Goal: Book appointment/travel/reservation

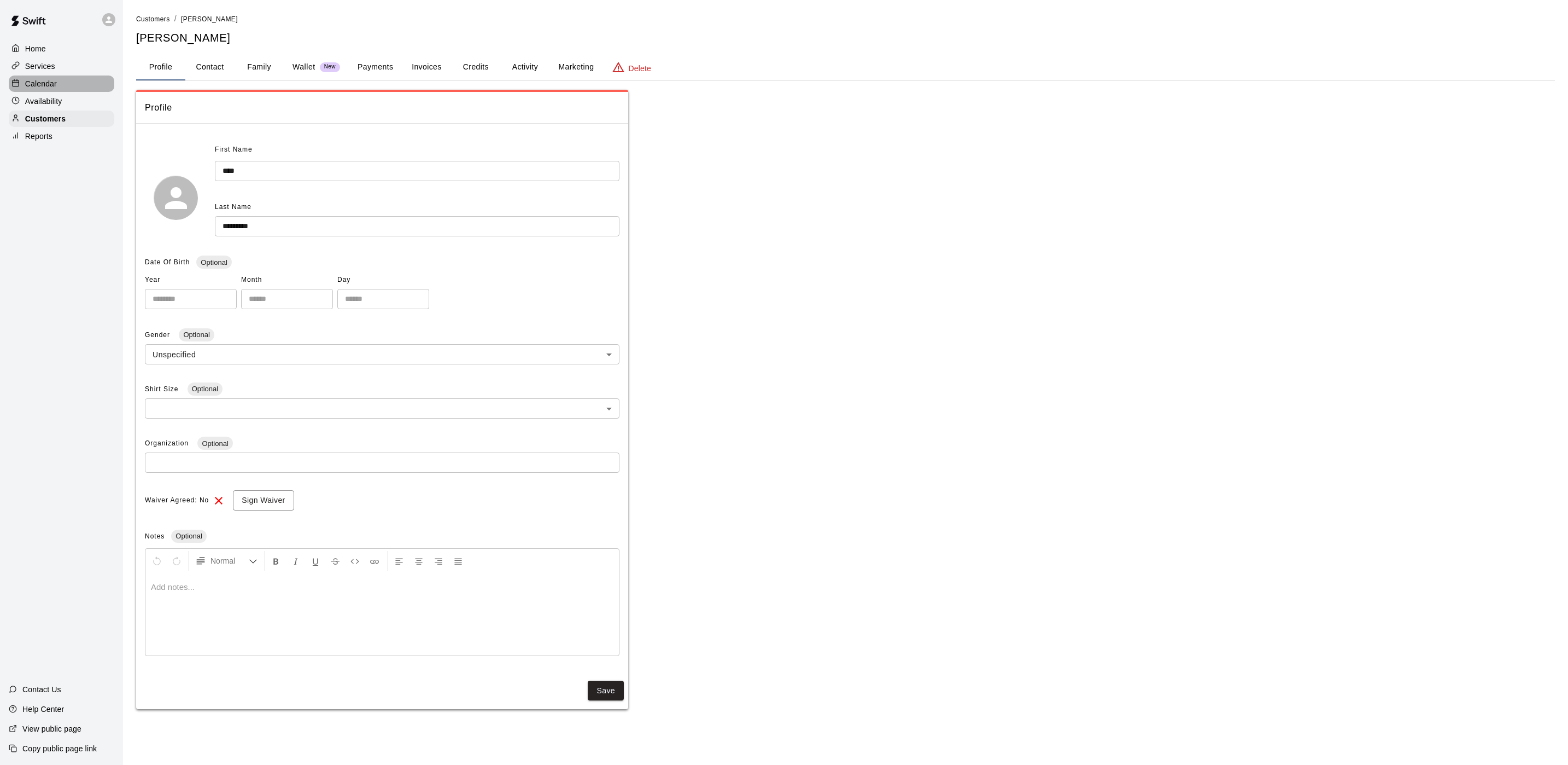
click at [51, 83] on p "Calendar" at bounding box center [41, 83] width 32 height 11
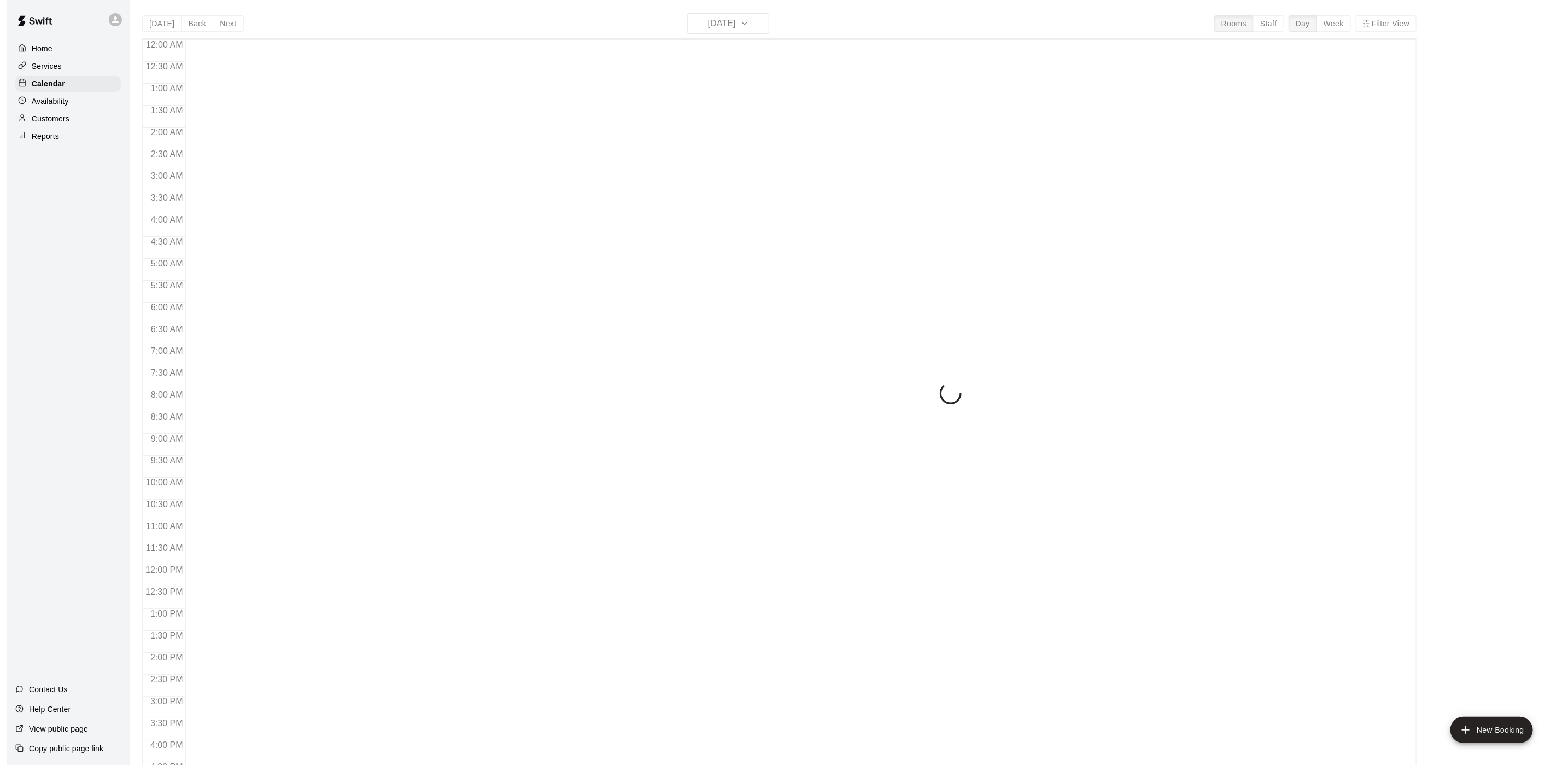
scroll to position [314, 0]
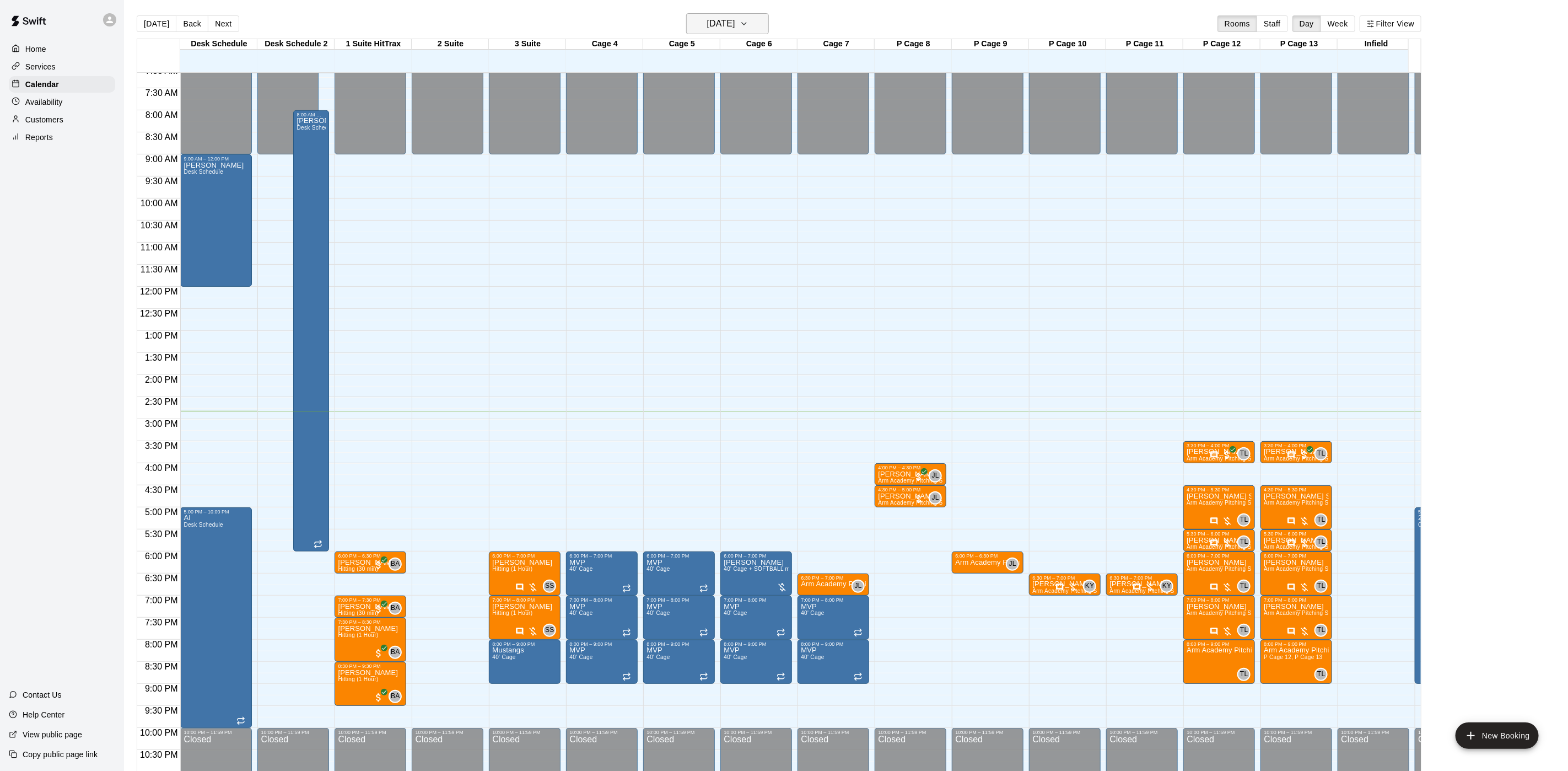
click at [749, 17] on icon "button" at bounding box center [744, 24] width 9 height 14
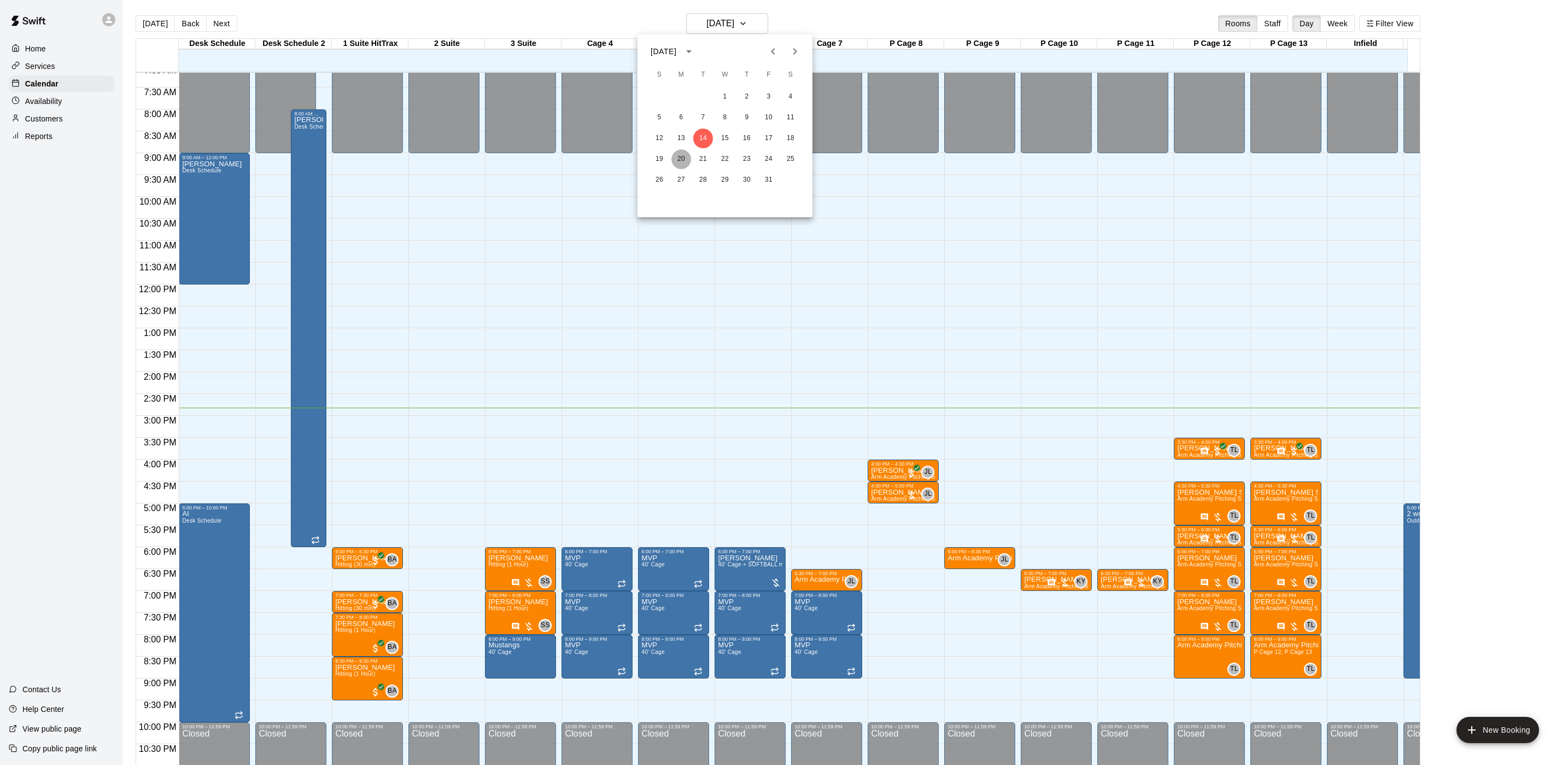
click at [681, 161] on button "20" at bounding box center [681, 159] width 19 height 19
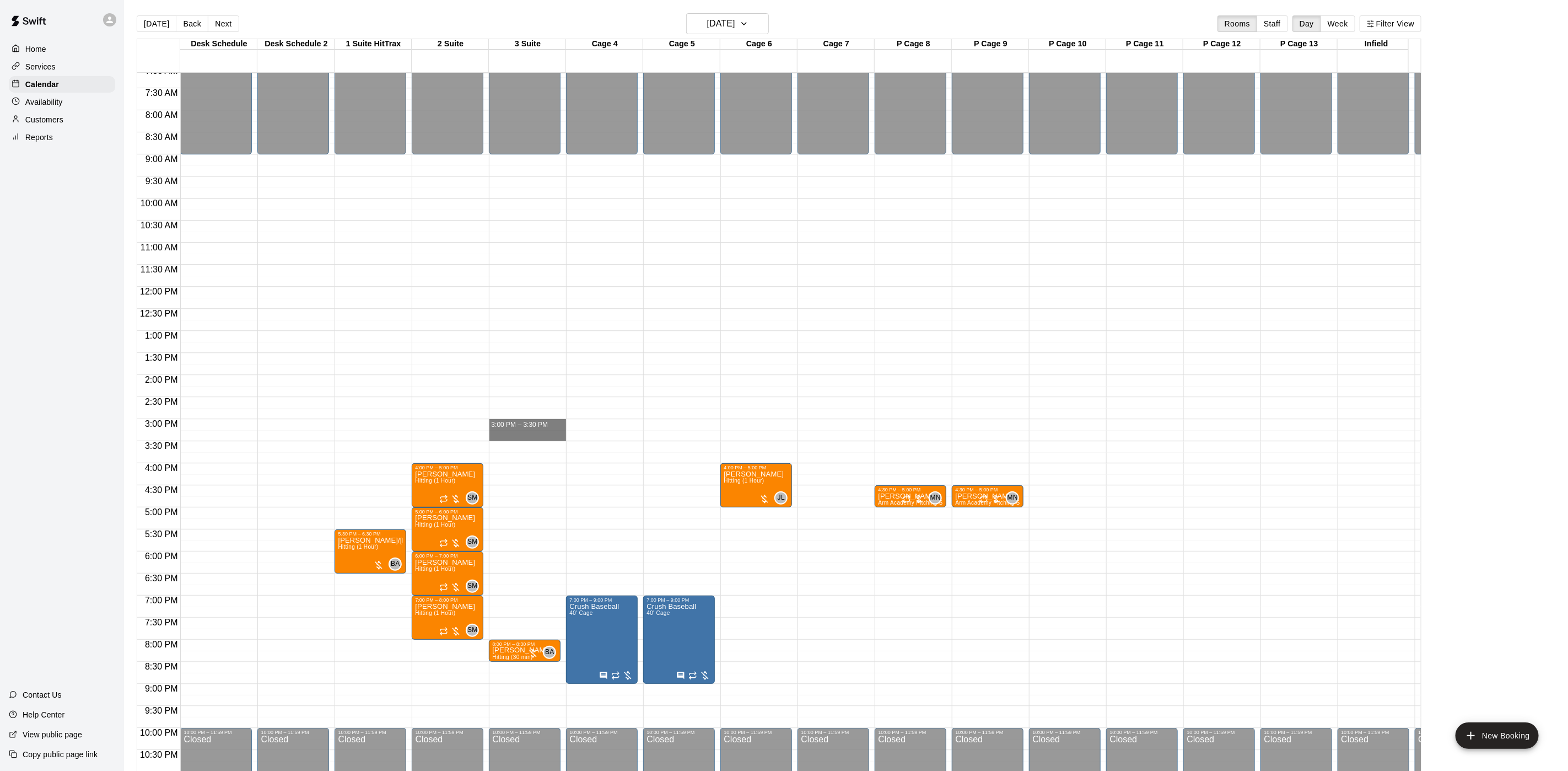
drag, startPoint x: 522, startPoint y: 425, endPoint x: 521, endPoint y: 436, distance: 11.0
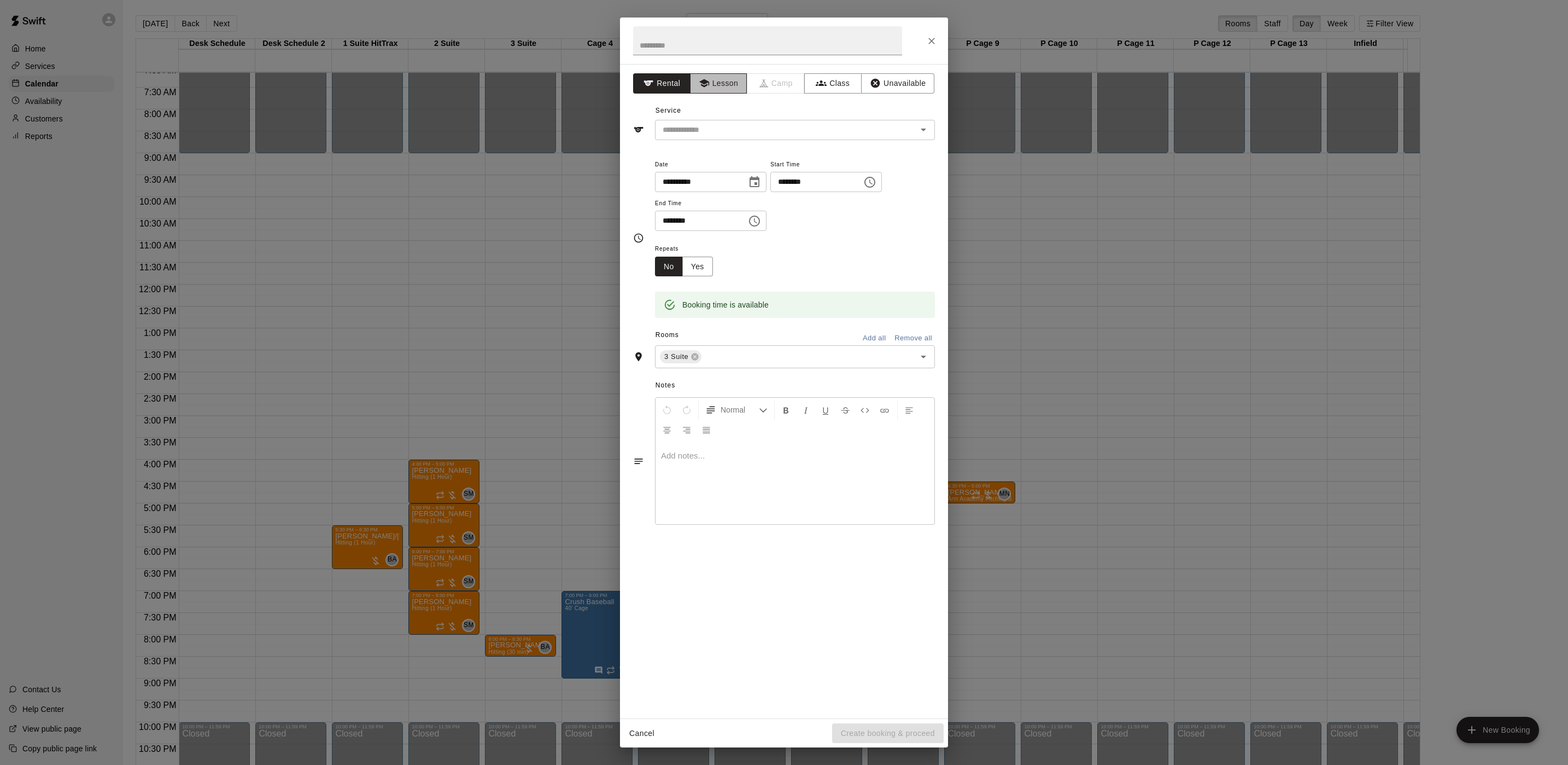
click at [711, 83] on button "Lesson" at bounding box center [719, 83] width 57 height 20
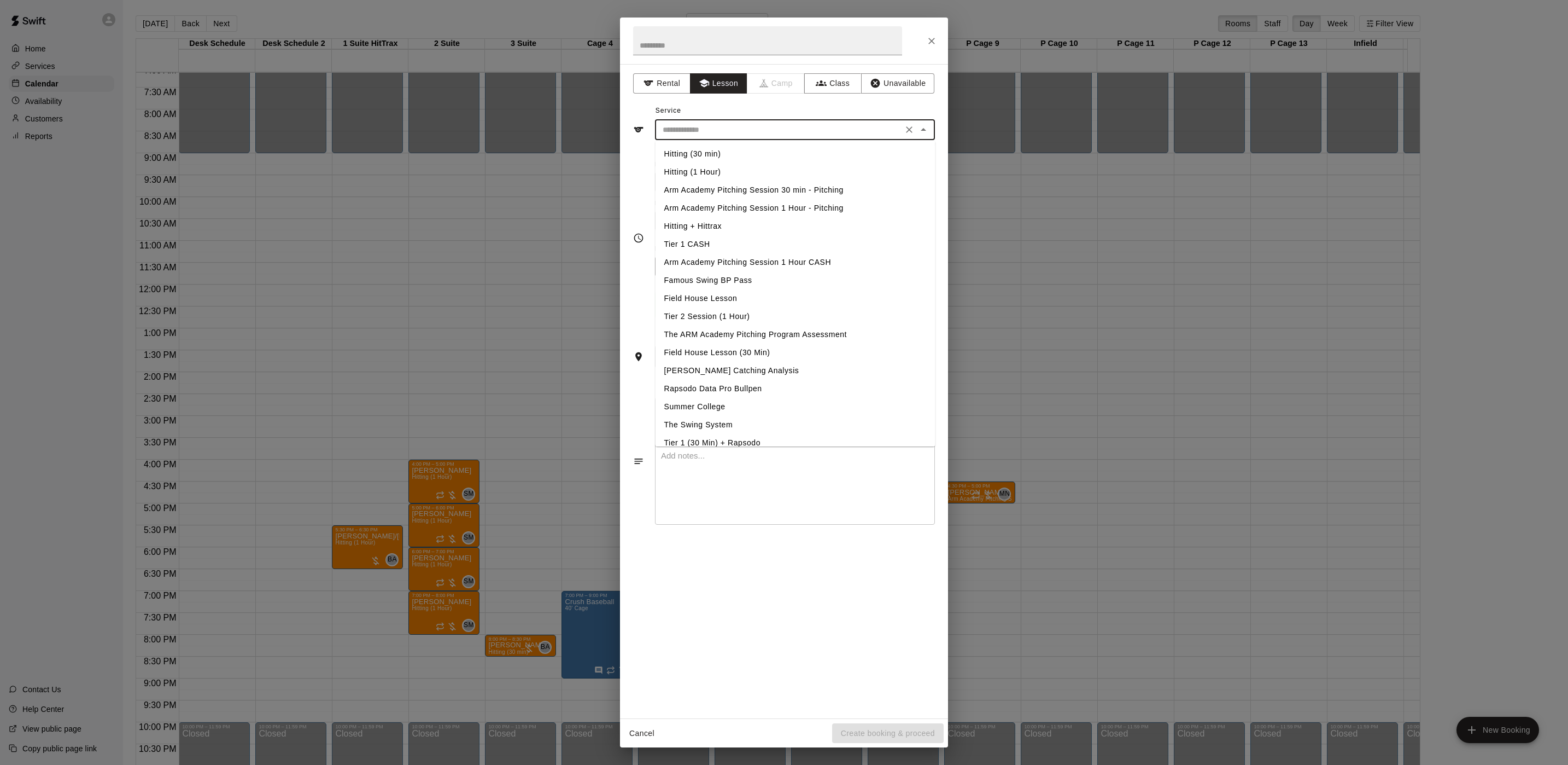
click at [688, 125] on input "text" at bounding box center [779, 130] width 241 height 13
click at [692, 151] on li "Hitting (30 min)" at bounding box center [796, 154] width 280 height 18
type input "**********"
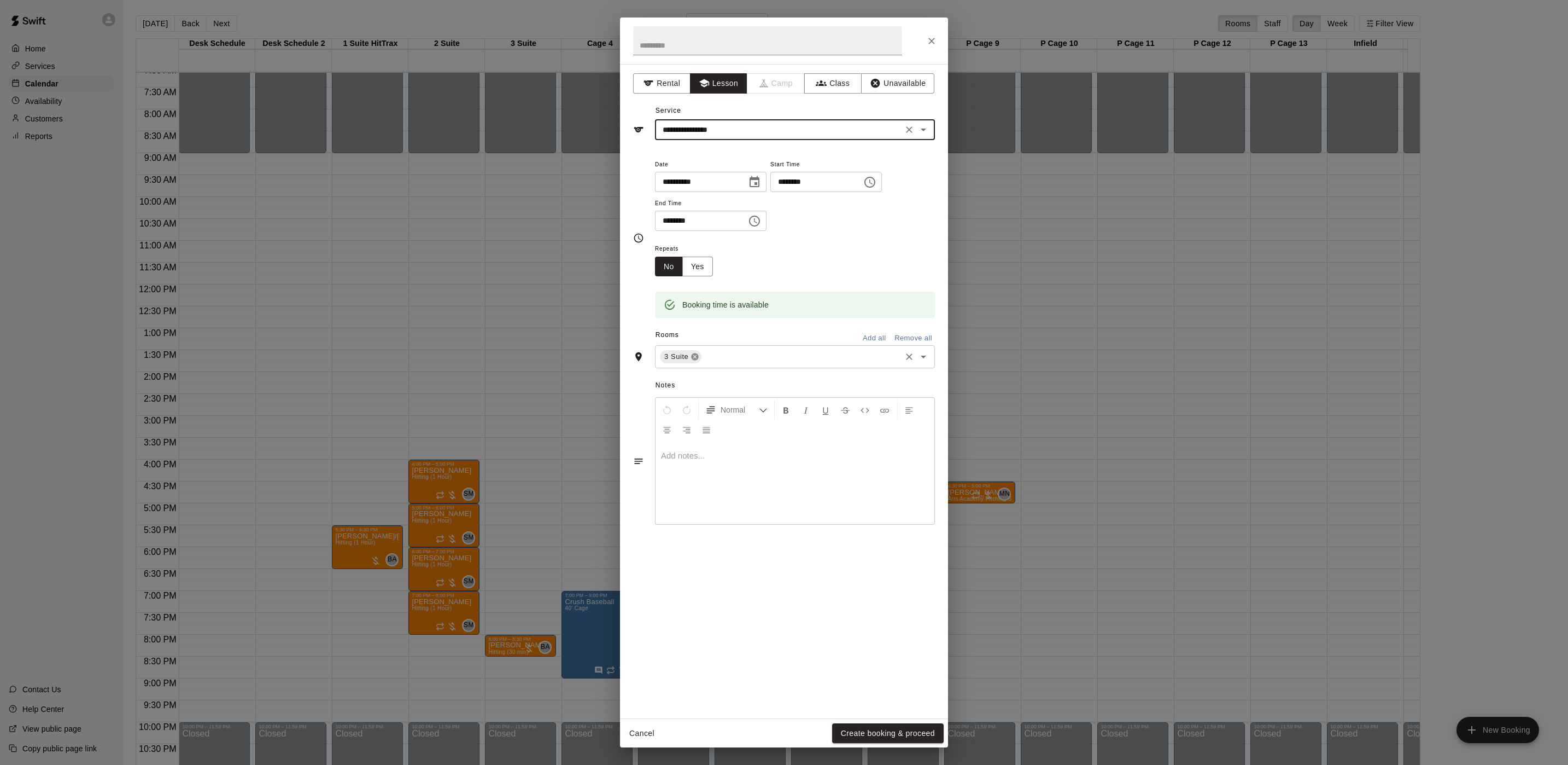
click at [697, 353] on icon at bounding box center [695, 356] width 9 height 9
click at [687, 315] on input "text" at bounding box center [785, 314] width 255 height 13
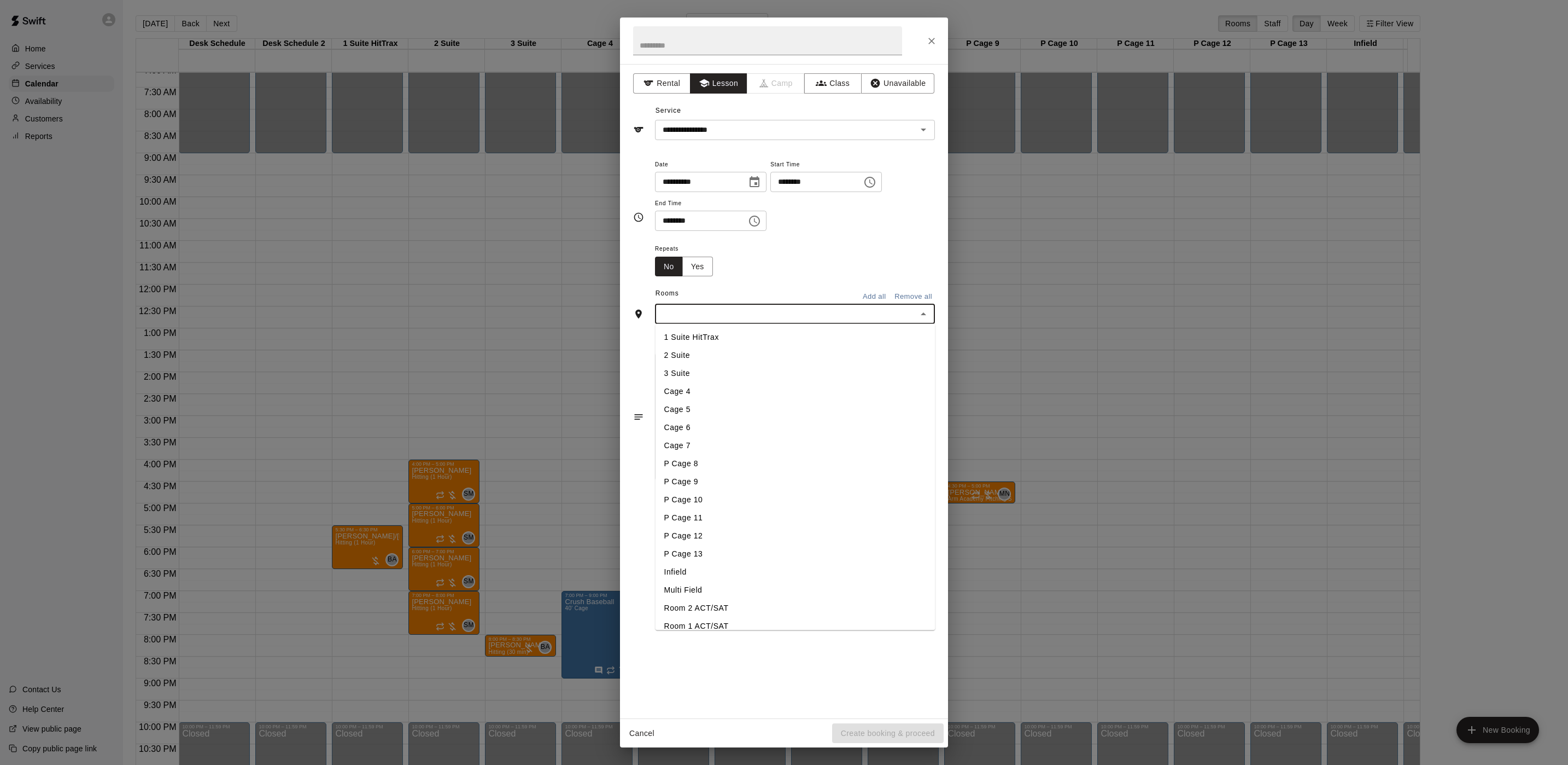
click at [685, 341] on li "1 Suite HitTrax" at bounding box center [796, 337] width 280 height 18
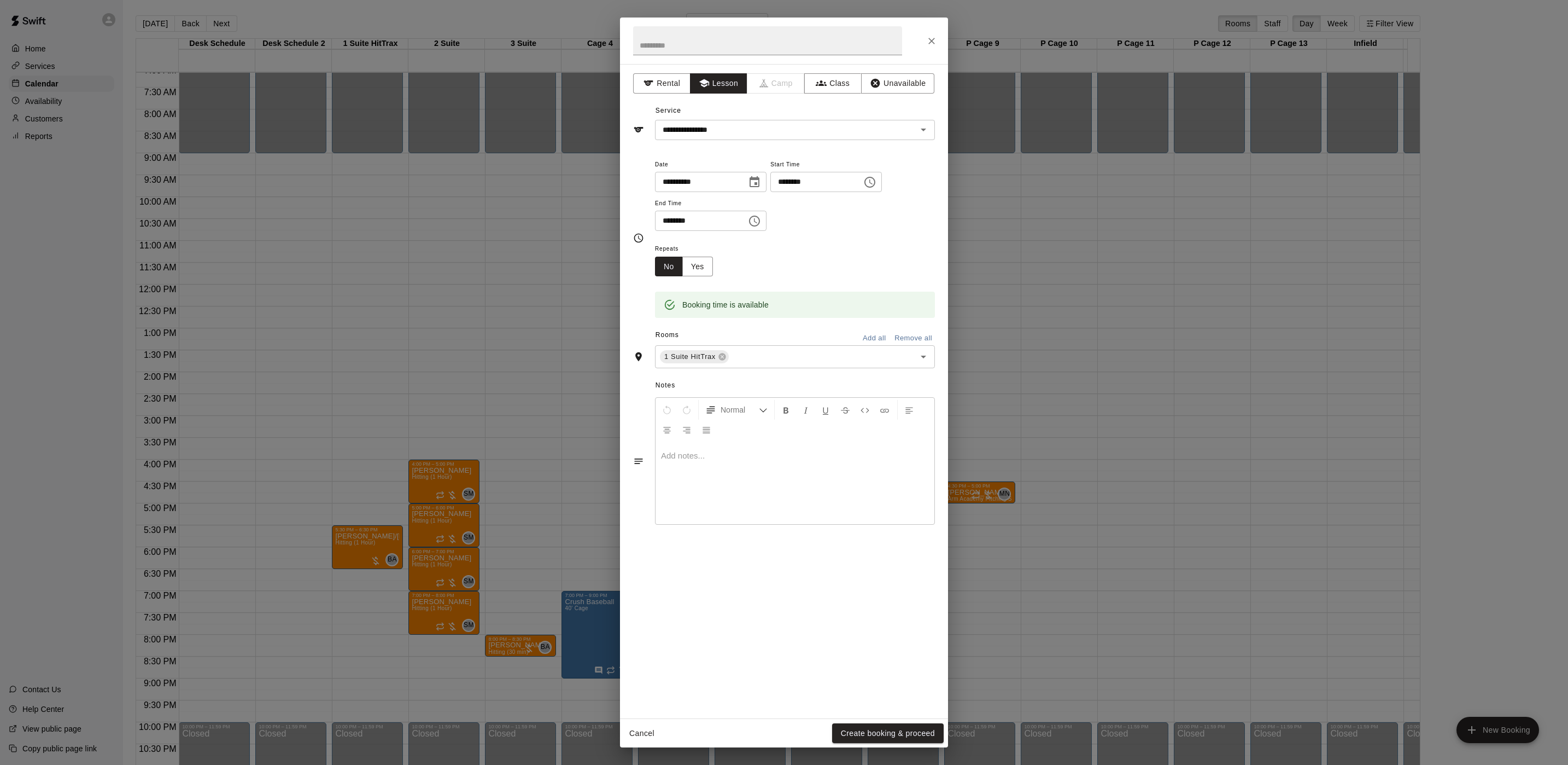
click at [853, 721] on div "Cancel Create booking & proceed" at bounding box center [784, 733] width 328 height 29
click at [867, 725] on button "Create booking & proceed" at bounding box center [887, 733] width 111 height 20
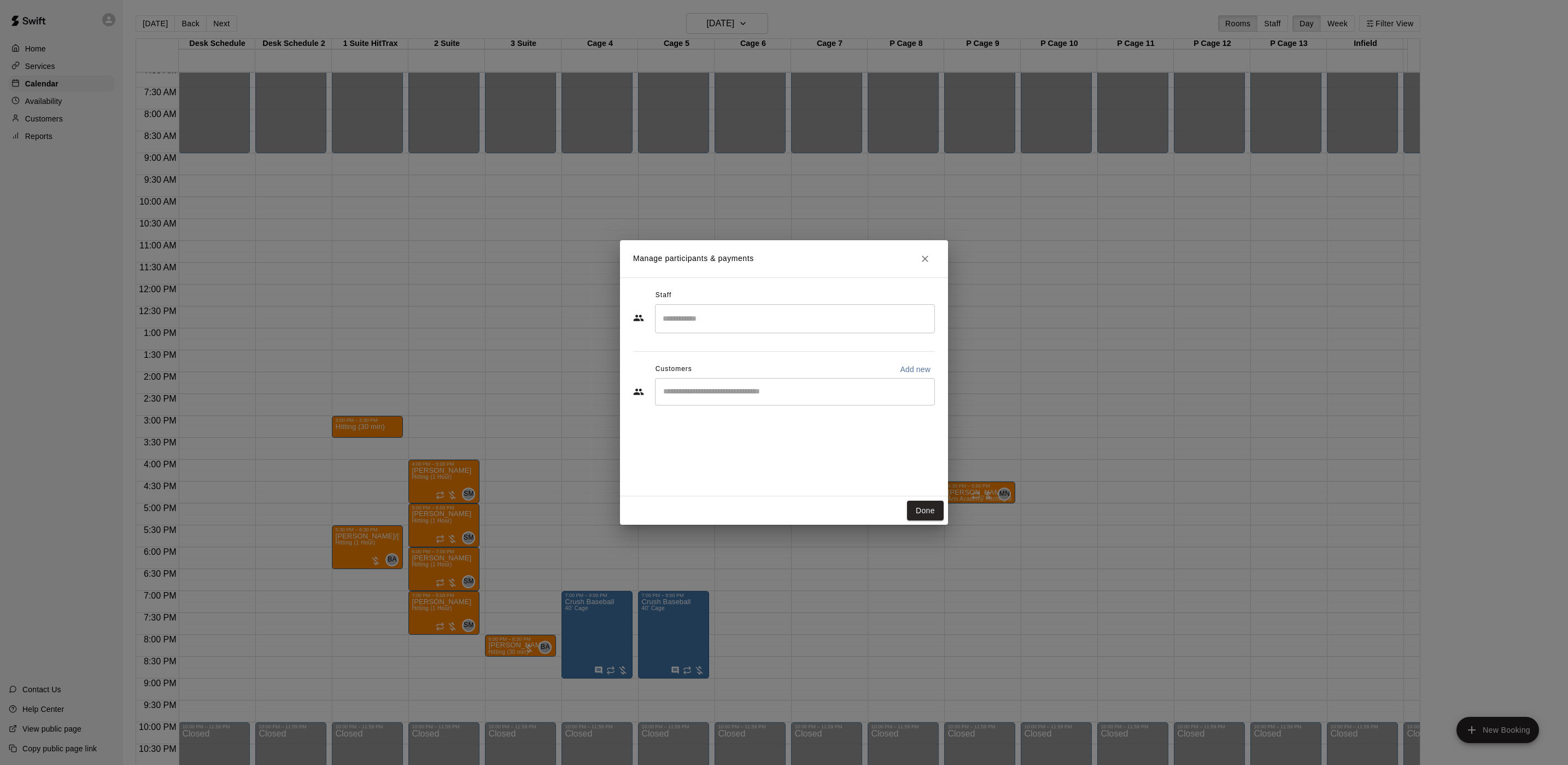
drag, startPoint x: 738, startPoint y: 340, endPoint x: 738, endPoint y: 327, distance: 13.0
click at [738, 335] on div "Staff ​ Customers Add new ​" at bounding box center [784, 351] width 302 height 130
drag, startPoint x: 733, startPoint y: 317, endPoint x: 744, endPoint y: 331, distance: 17.8
click at [733, 319] on input "Search staff" at bounding box center [795, 318] width 270 height 19
click at [742, 387] on div "[PERSON_NAME] Staff" at bounding box center [799, 393] width 231 height 21
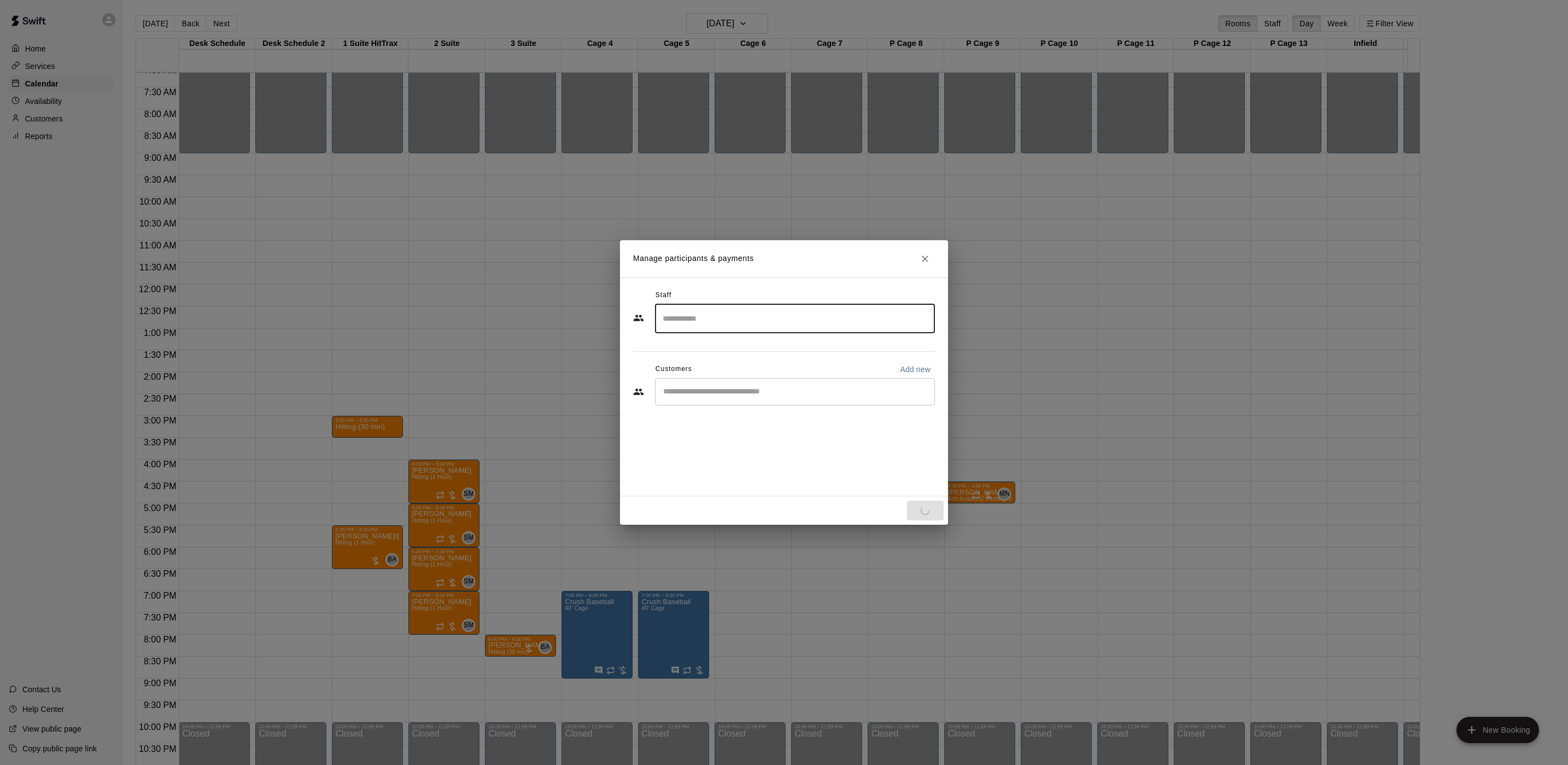
click at [763, 383] on div "​" at bounding box center [795, 392] width 280 height 27
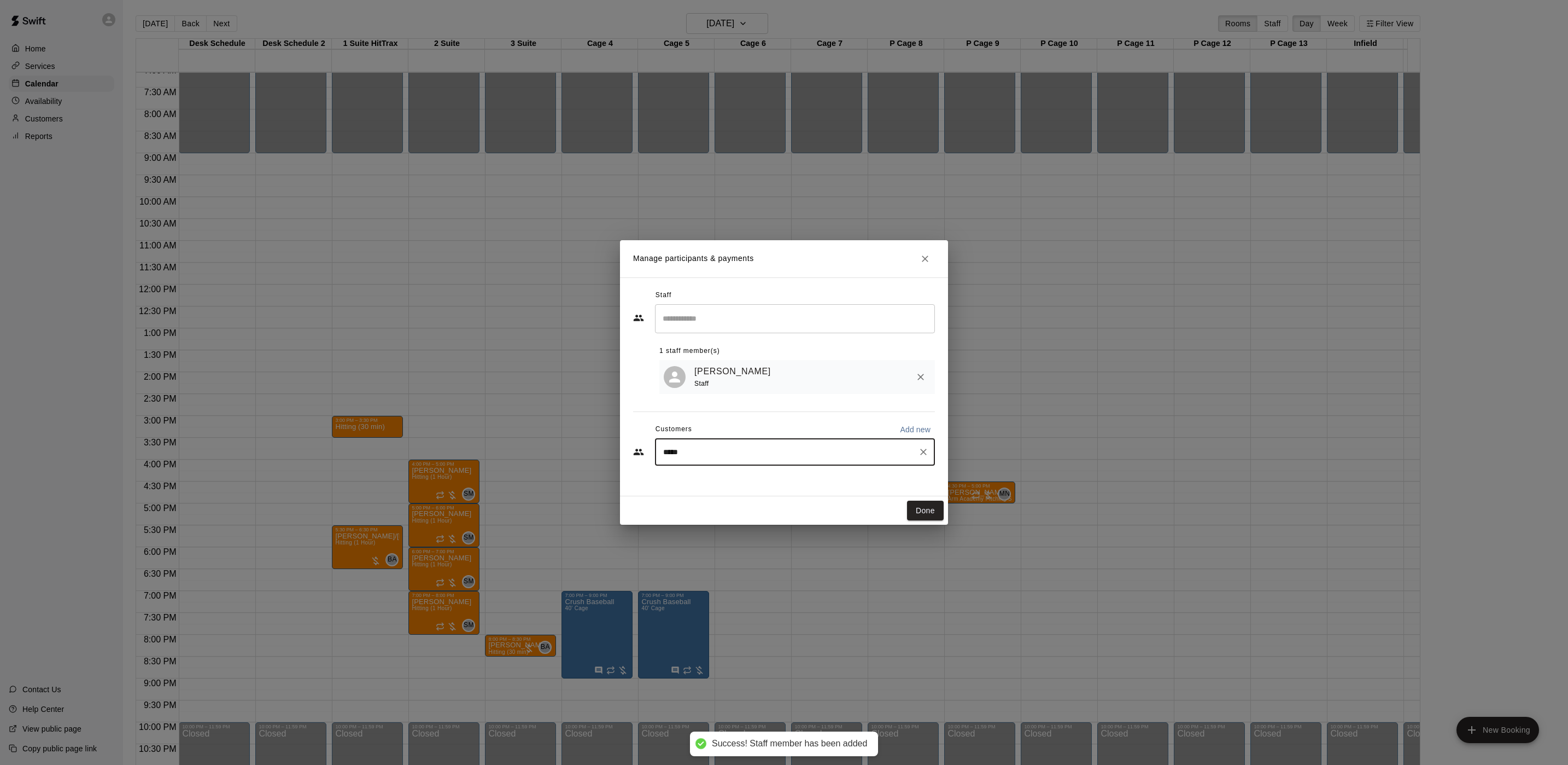
type input "******"
click at [778, 513] on div "[PERSON_NAME] [EMAIL_ADDRESS][DOMAIN_NAME]" at bounding box center [806, 520] width 240 height 24
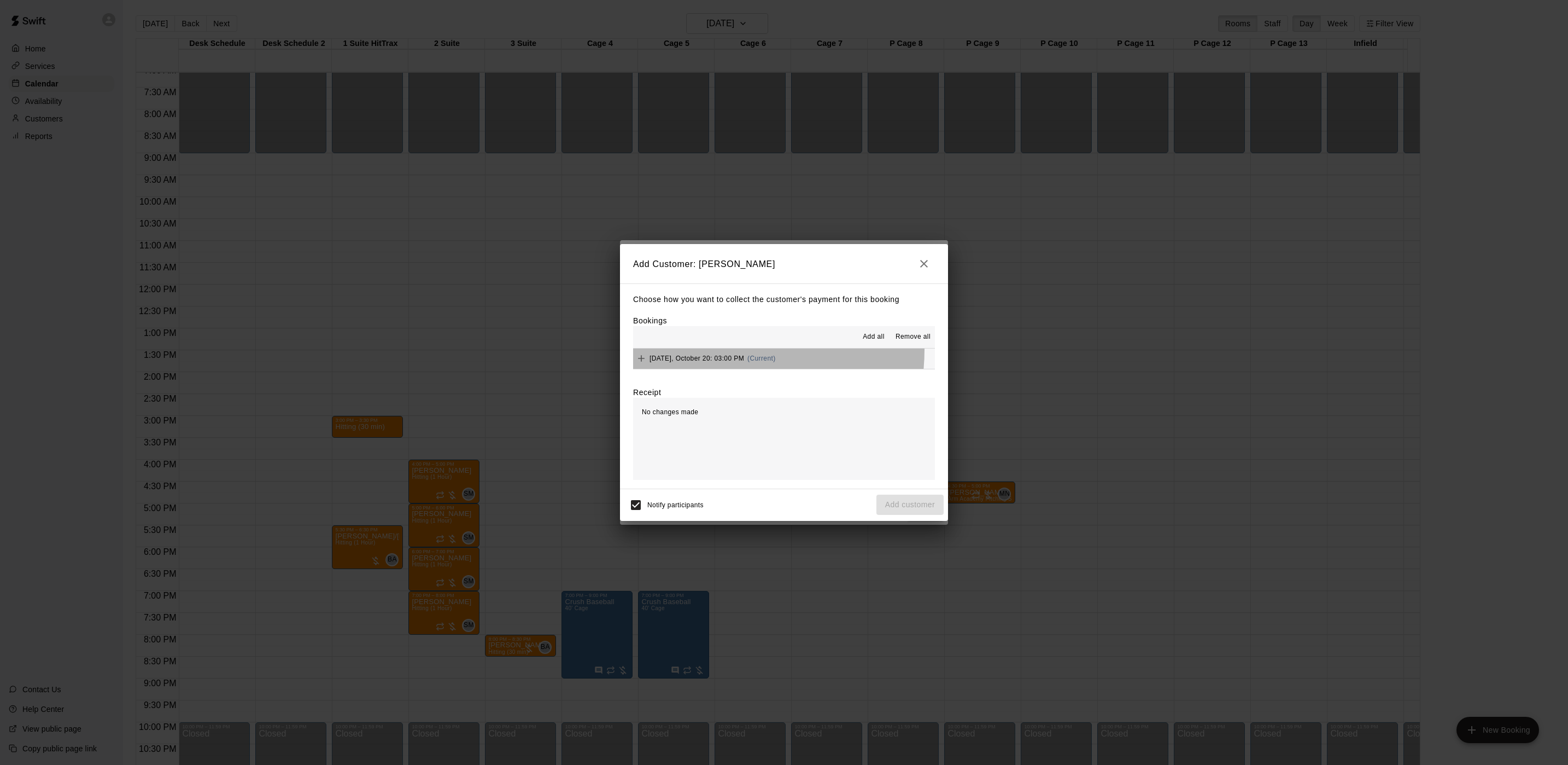
click at [705, 350] on button "[DATE], October 20: 03:00 PM (Current)" at bounding box center [784, 358] width 302 height 20
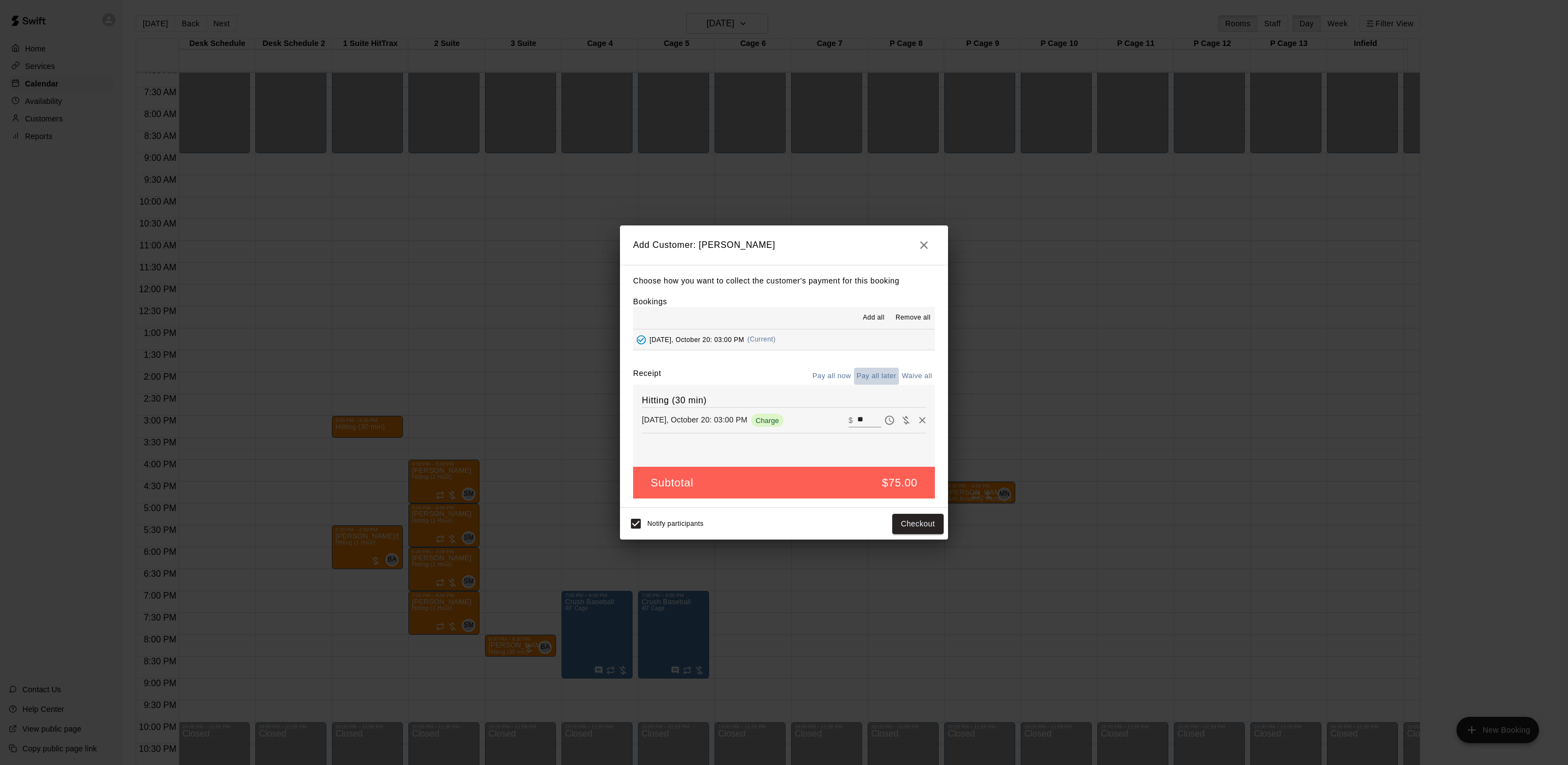
click at [869, 376] on button "Pay all later" at bounding box center [877, 376] width 46 height 17
click at [922, 532] on button "Add customer" at bounding box center [910, 523] width 67 height 20
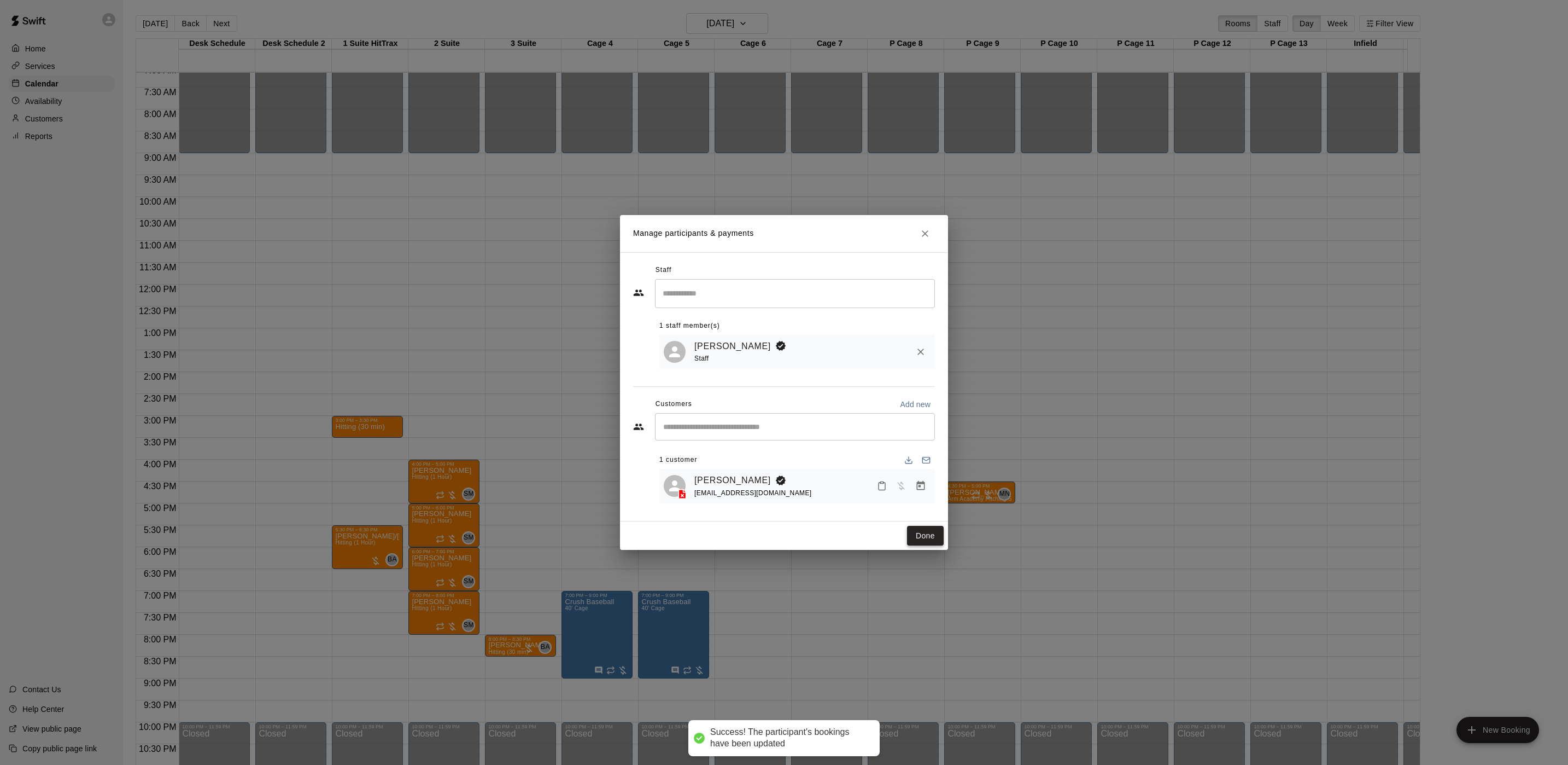
click at [922, 532] on button "Done" at bounding box center [925, 535] width 37 height 20
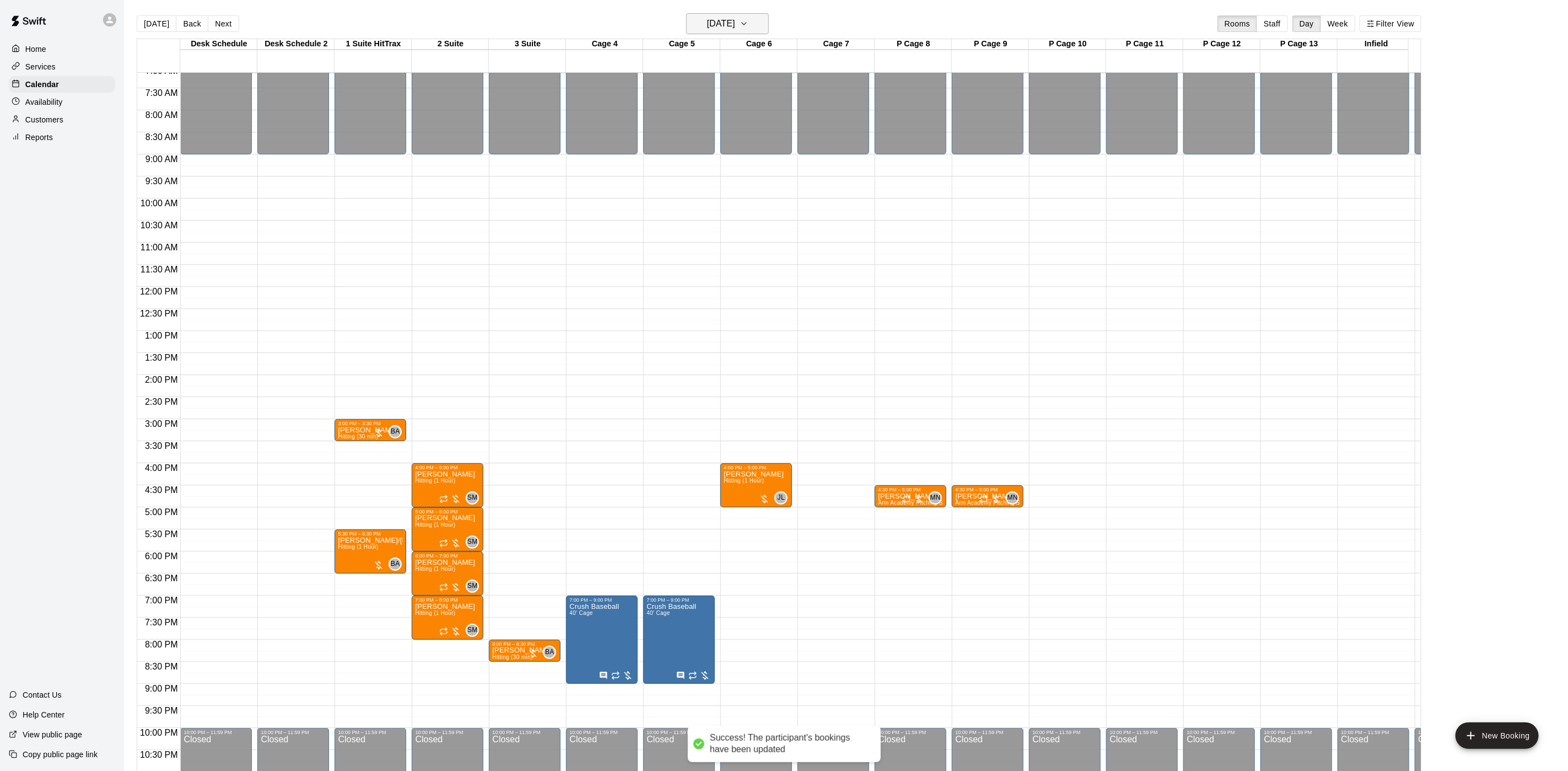
click at [717, 21] on h6 "[DATE]" at bounding box center [721, 23] width 28 height 15
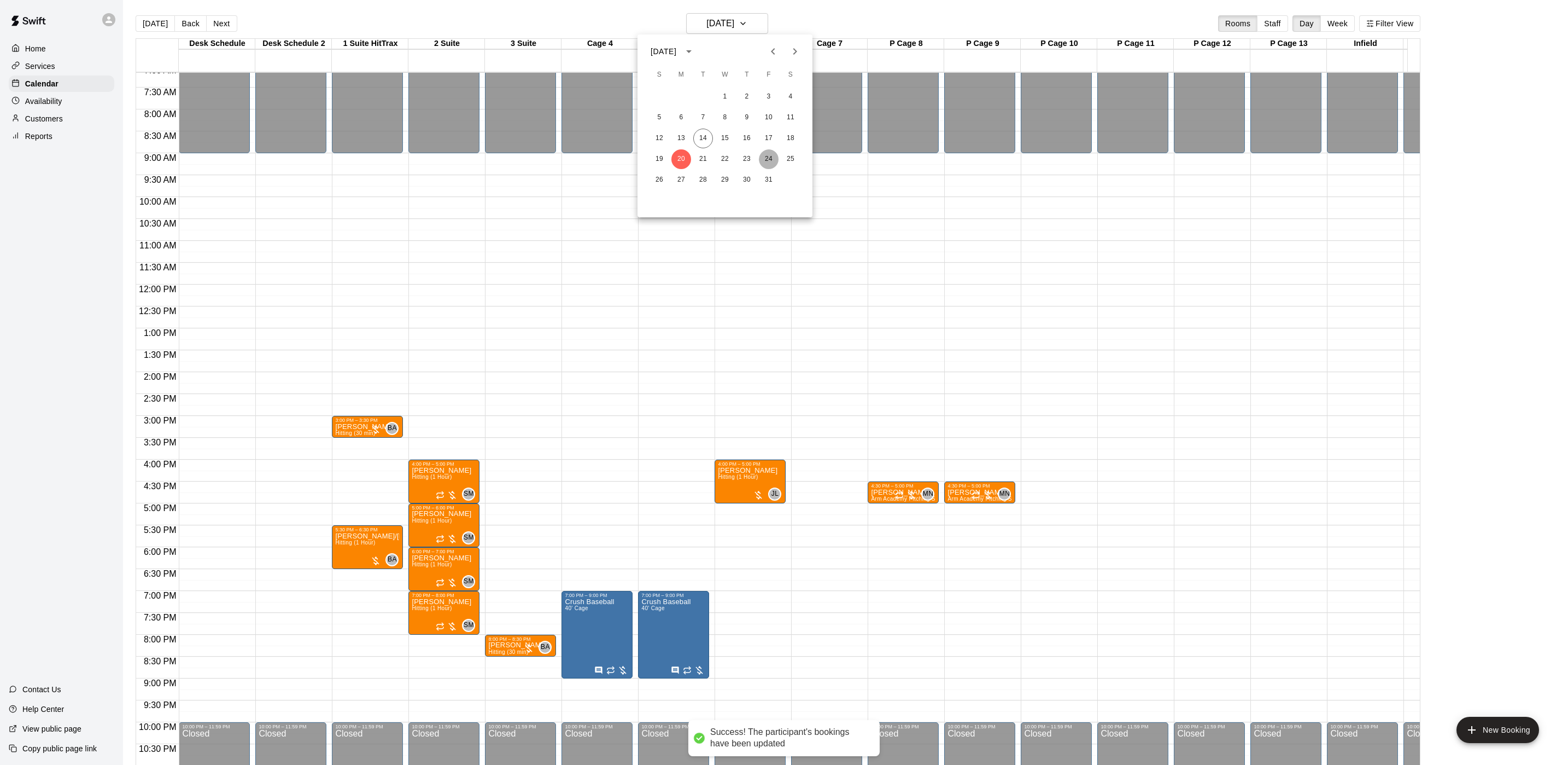
click at [774, 163] on button "24" at bounding box center [769, 159] width 19 height 19
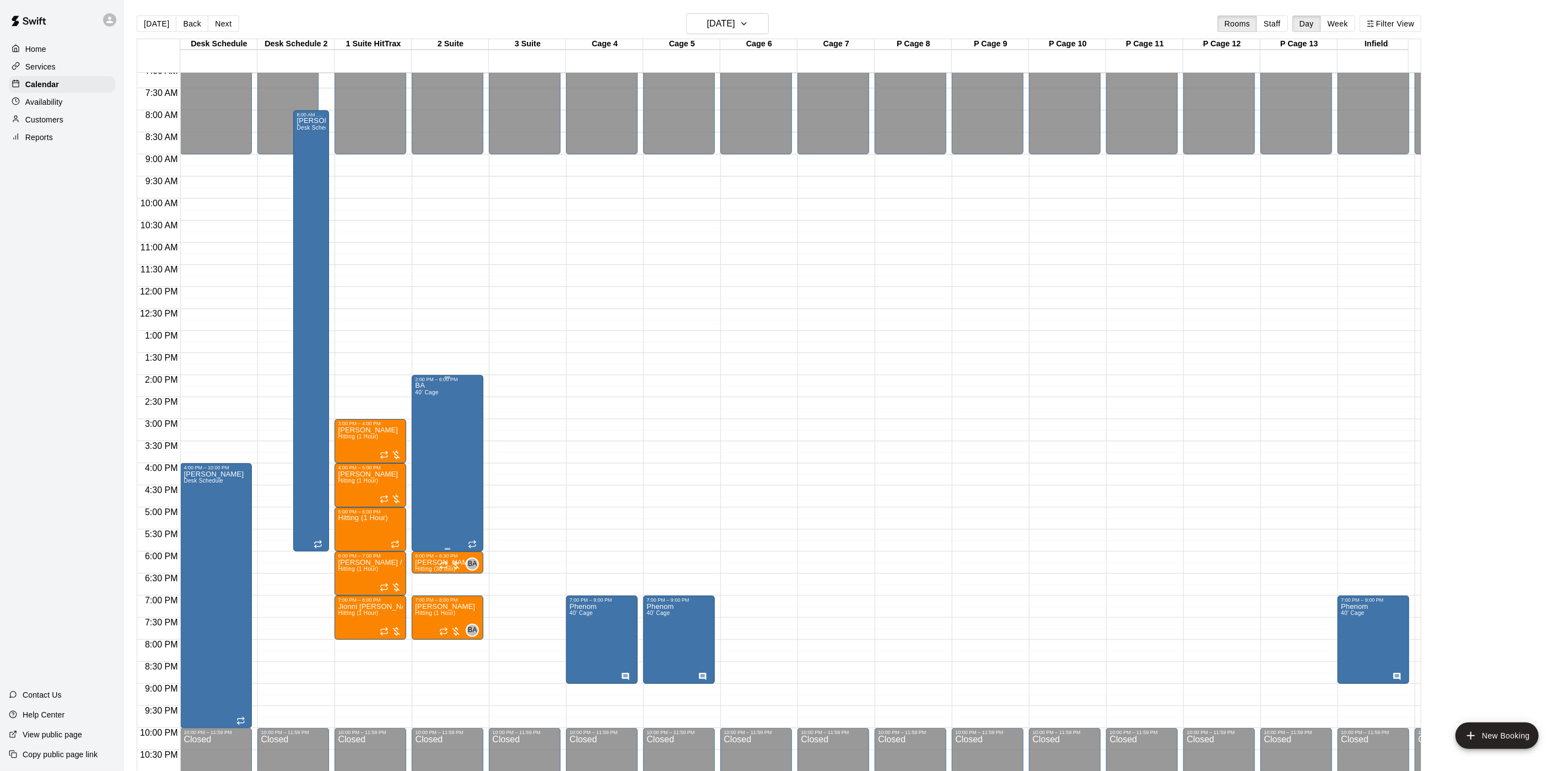
click at [429, 451] on div "BA 40' Cage" at bounding box center [427, 767] width 23 height 771
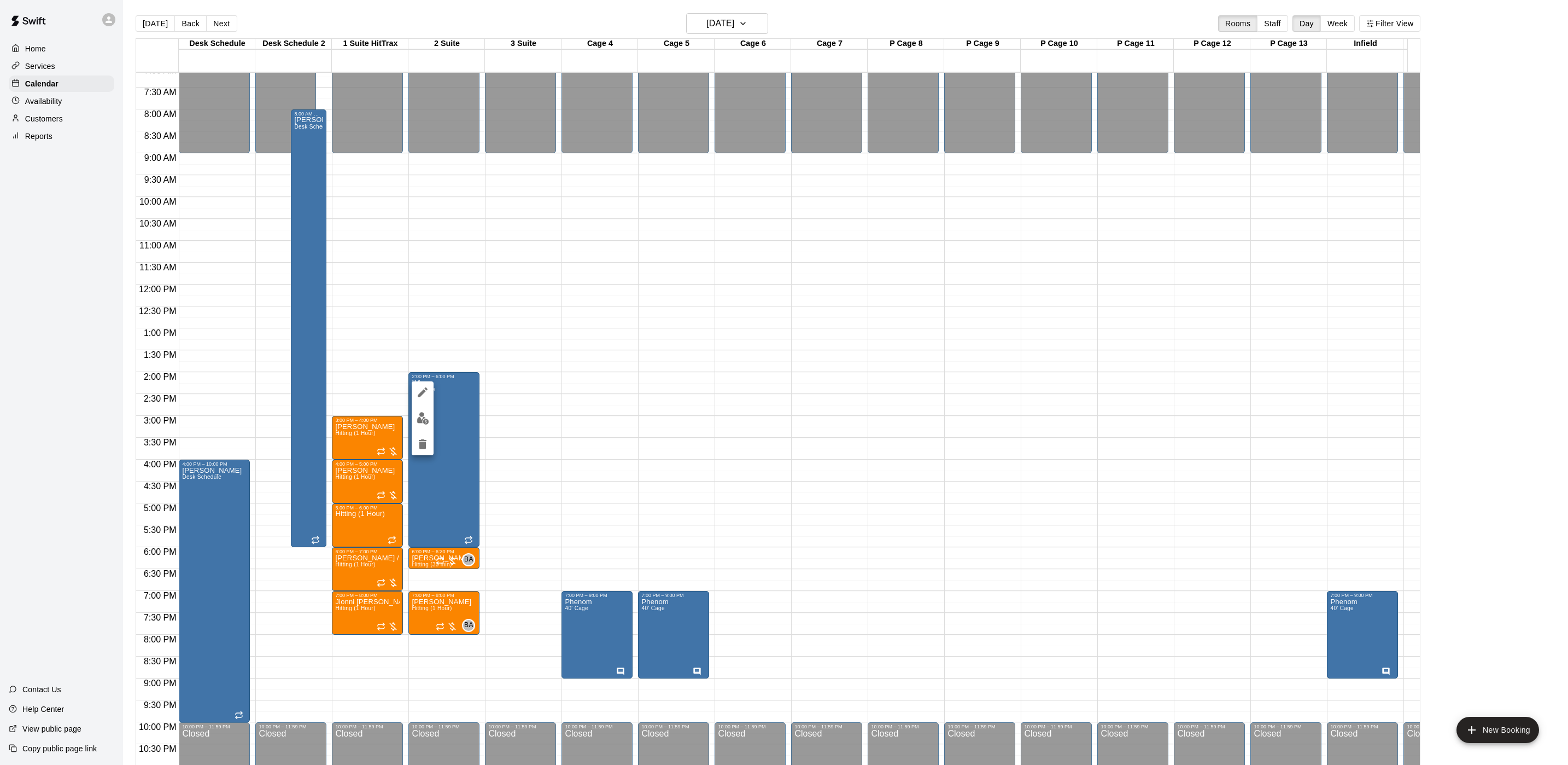
click at [427, 448] on icon "delete" at bounding box center [423, 445] width 13 height 13
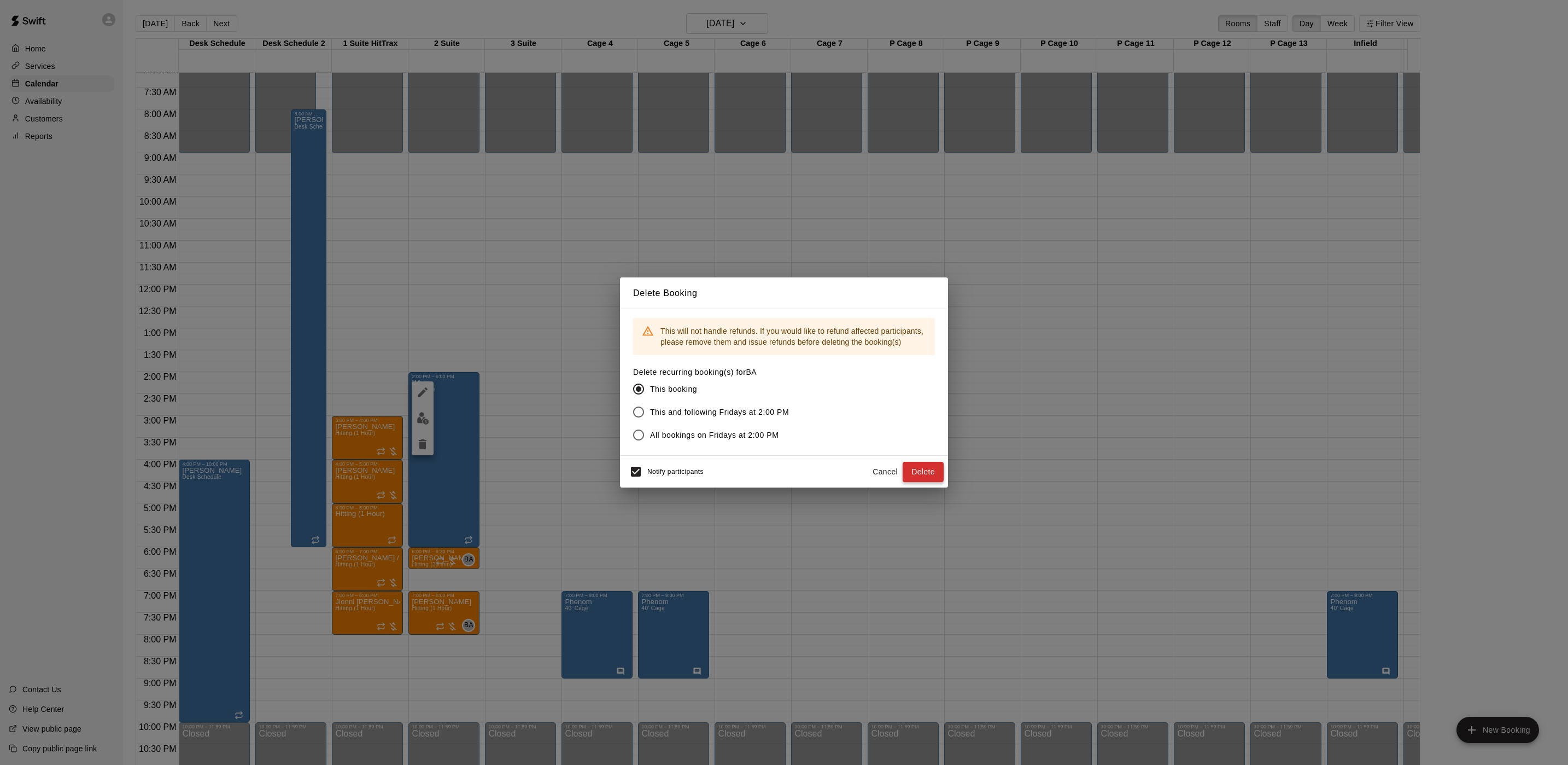
click at [937, 470] on button "Delete" at bounding box center [923, 471] width 41 height 20
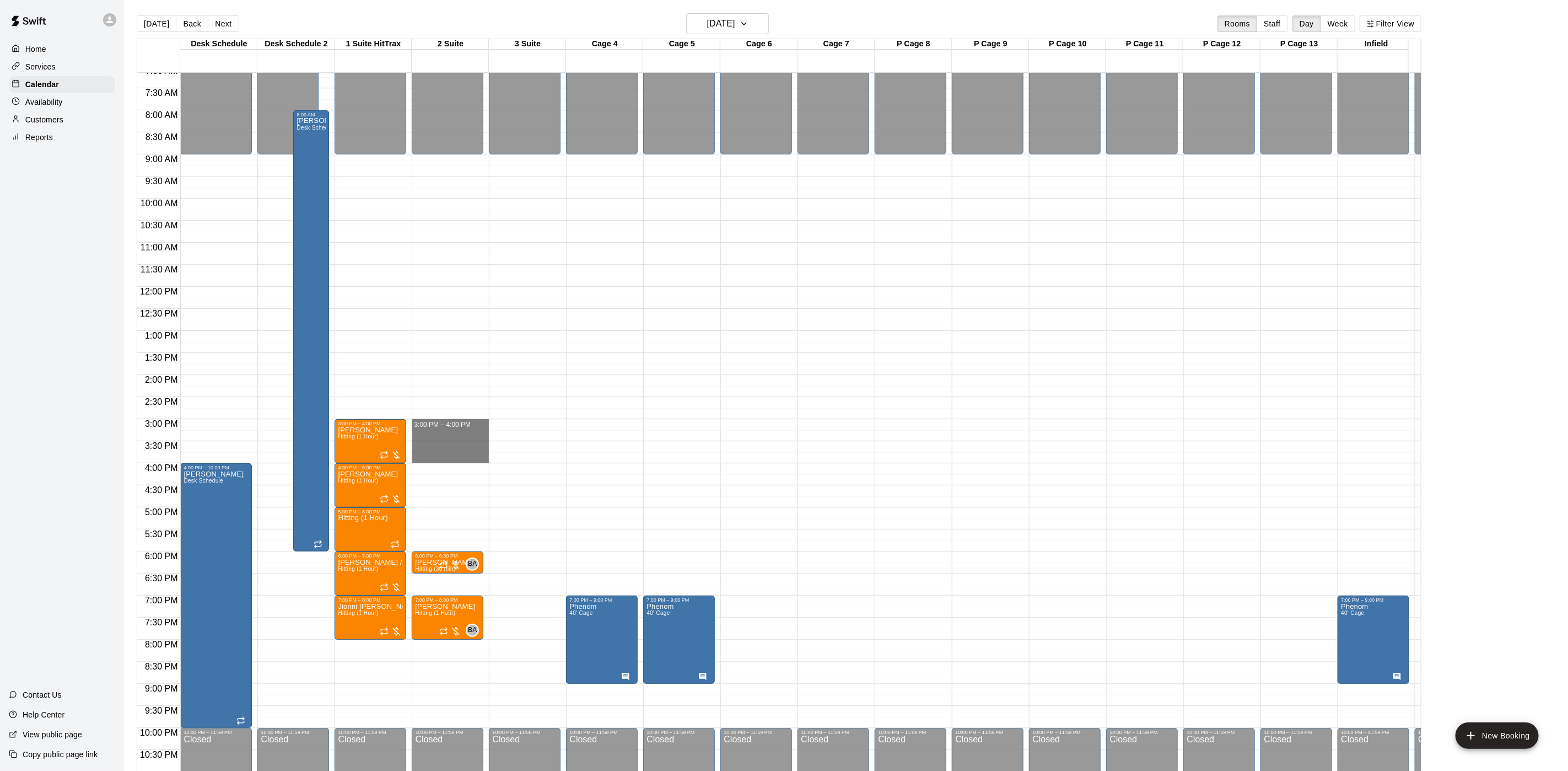
drag, startPoint x: 457, startPoint y: 430, endPoint x: 453, endPoint y: 457, distance: 27.3
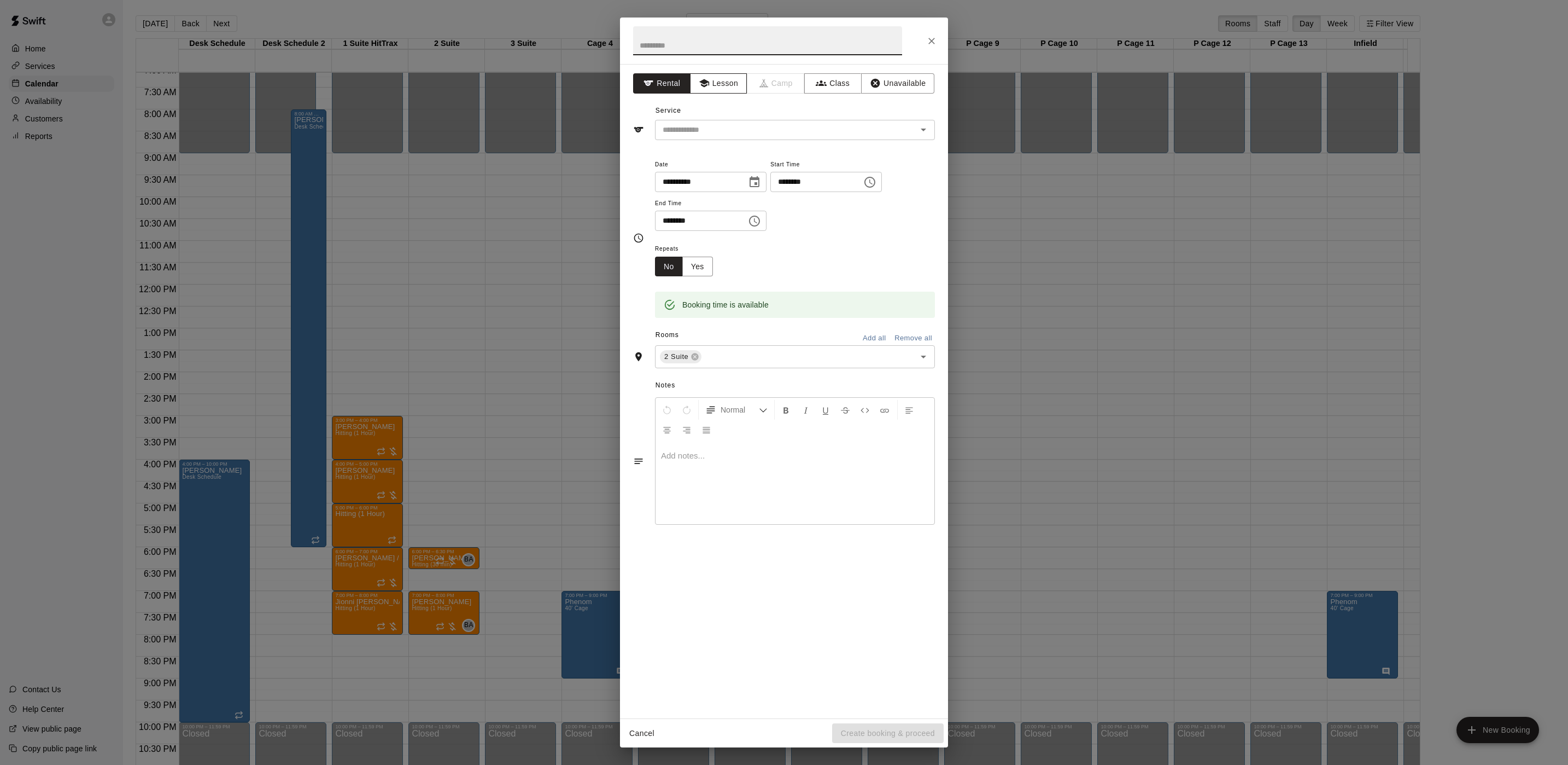
click at [705, 83] on icon "button" at bounding box center [704, 83] width 10 height 8
click at [671, 137] on input "text" at bounding box center [779, 130] width 241 height 13
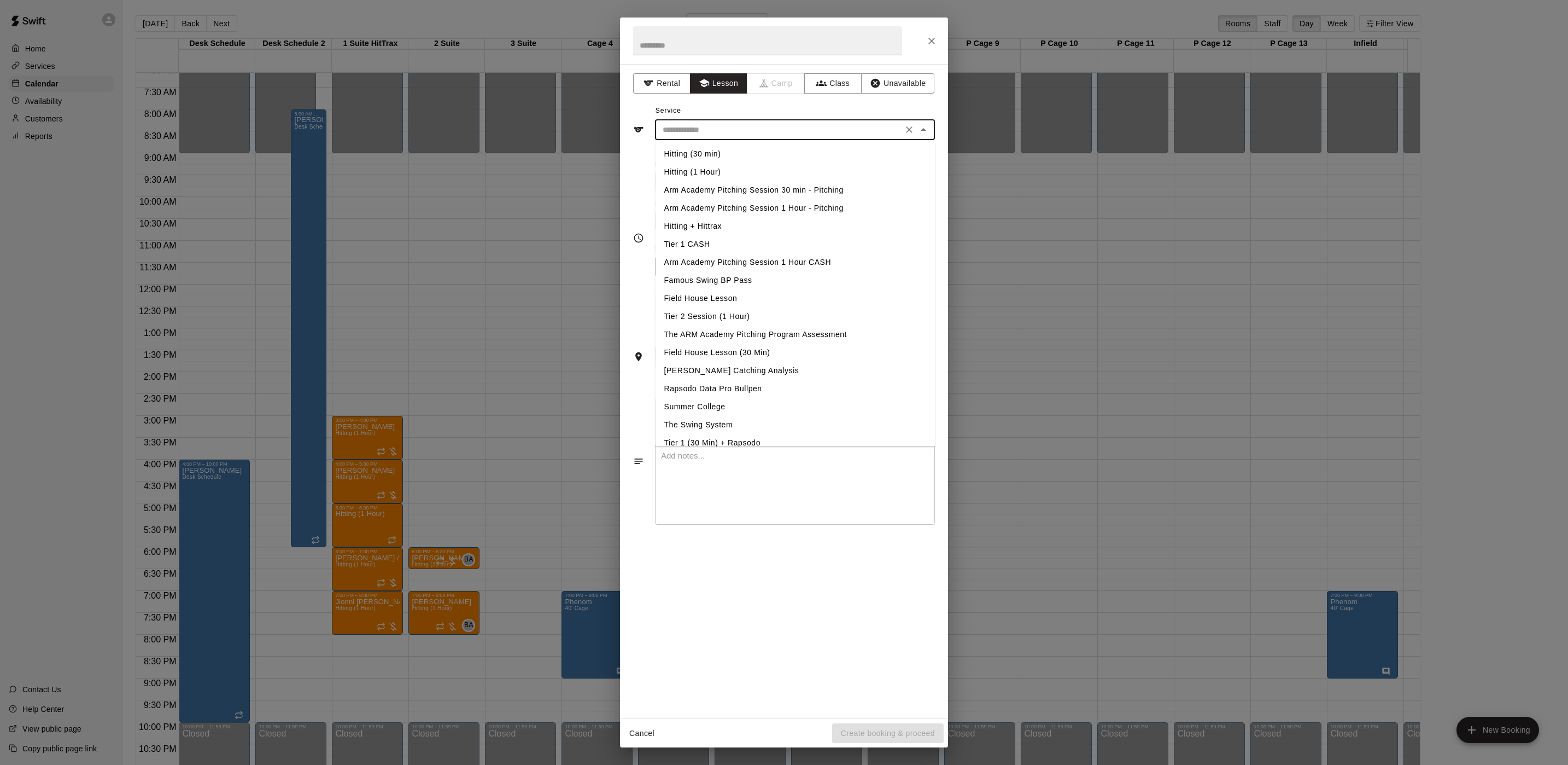
click at [679, 163] on li "Hitting (1 Hour)" at bounding box center [796, 172] width 280 height 18
type input "**********"
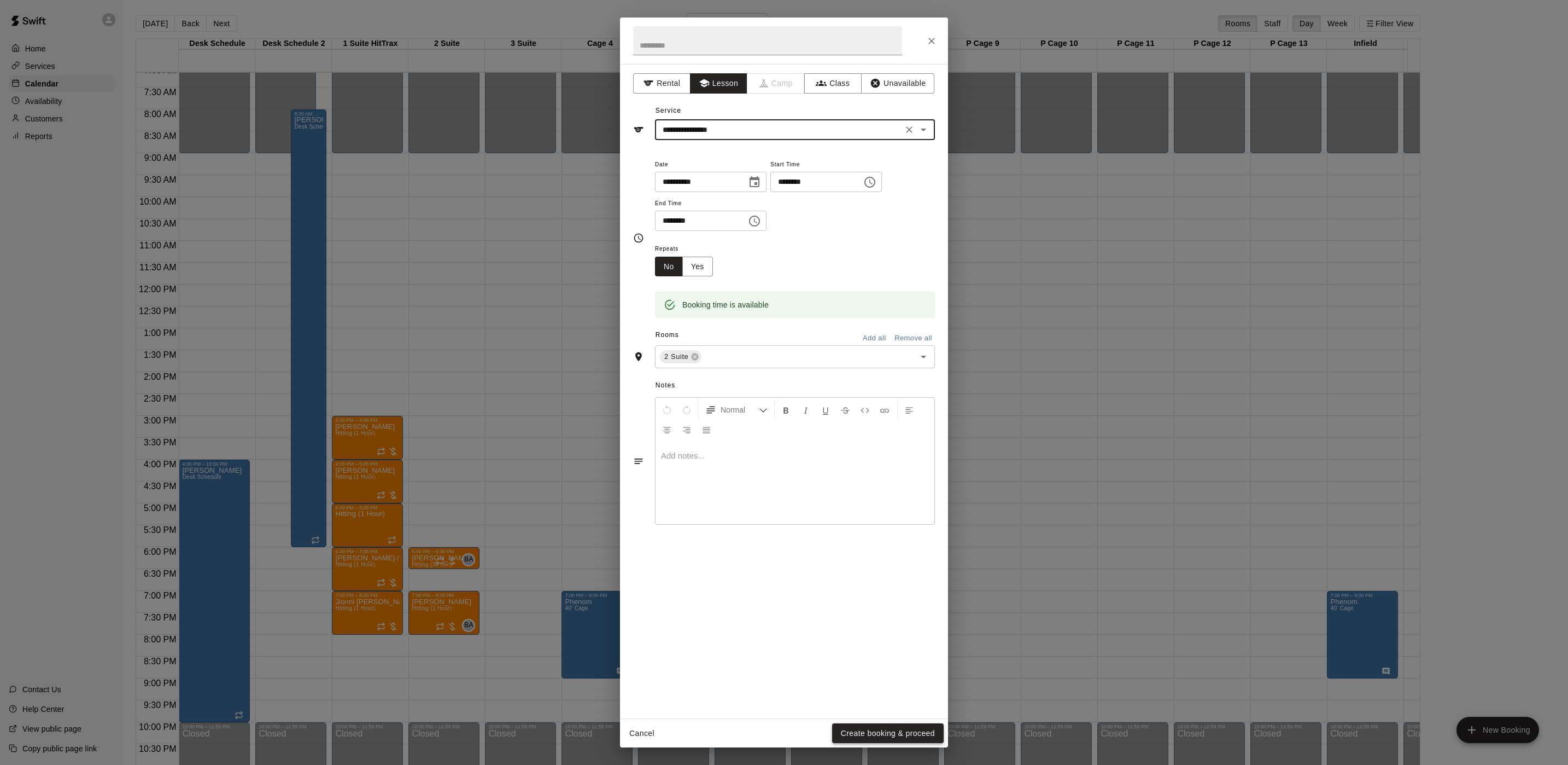
click at [893, 735] on button "Create booking & proceed" at bounding box center [887, 733] width 111 height 20
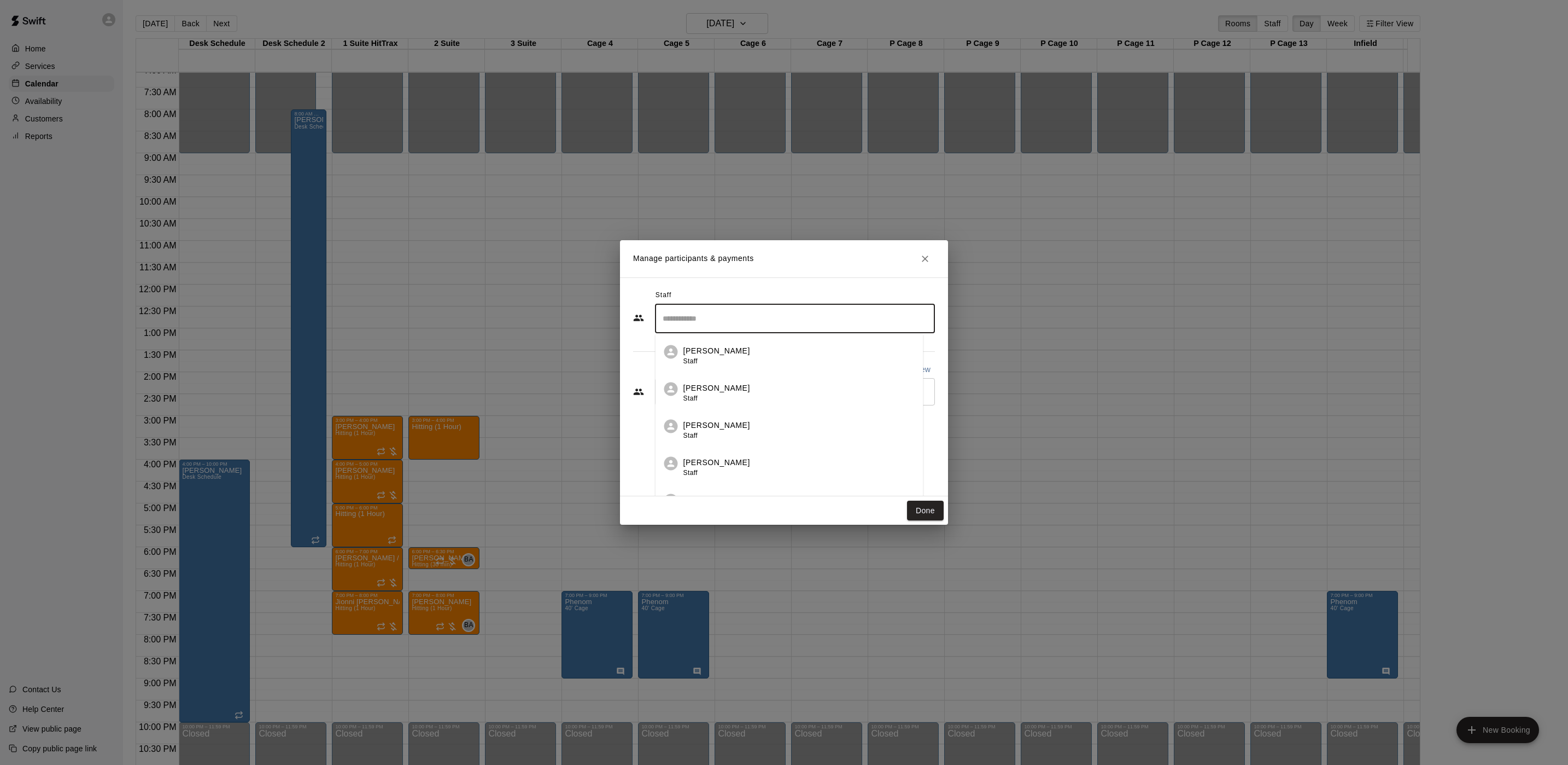
drag, startPoint x: 707, startPoint y: 309, endPoint x: 702, endPoint y: 315, distance: 7.8
click at [705, 315] on input "Search staff" at bounding box center [795, 318] width 270 height 19
click at [697, 396] on span "Staff" at bounding box center [690, 398] width 14 height 8
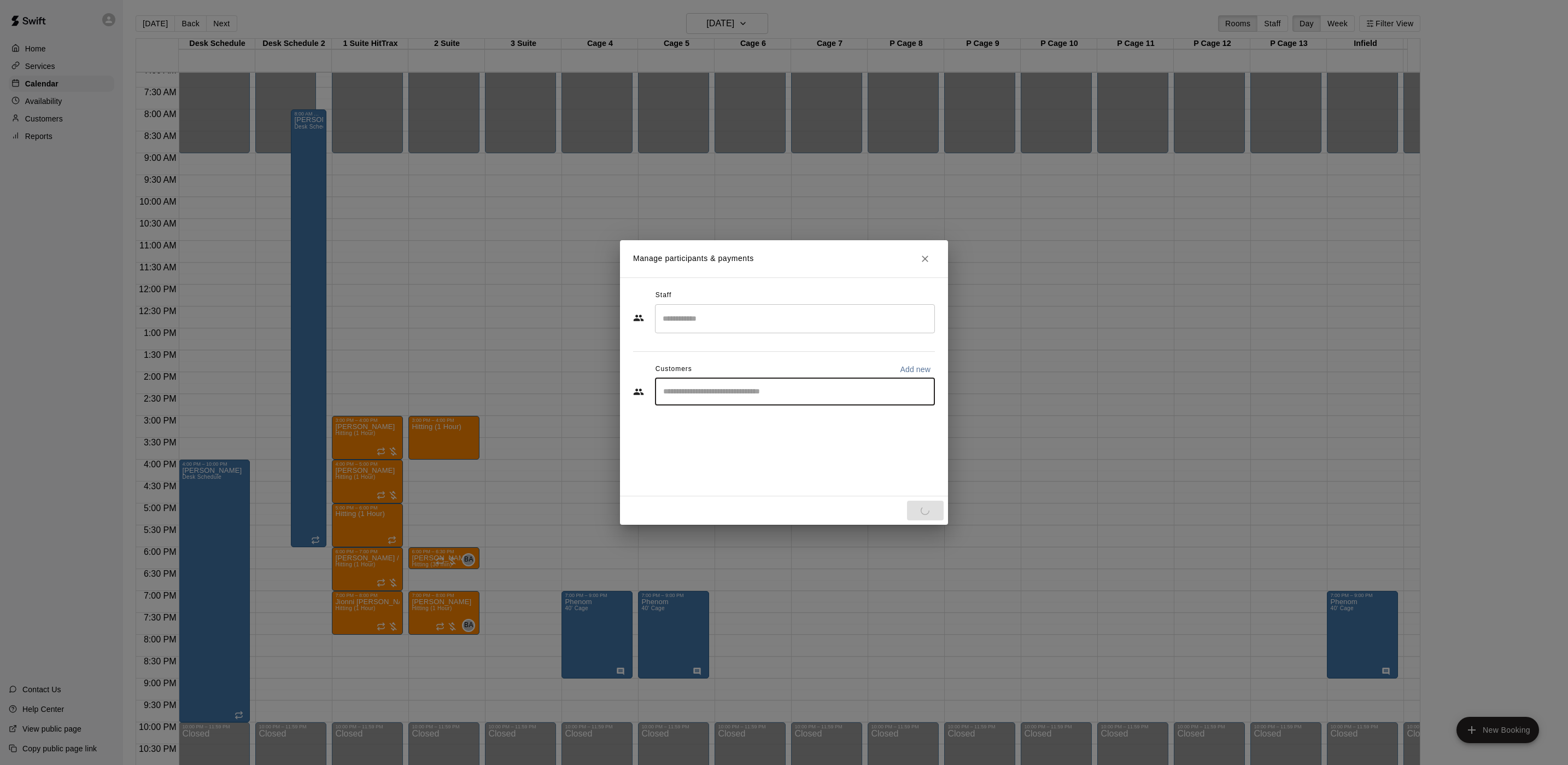
click at [718, 389] on input "Start typing to search customers..." at bounding box center [795, 392] width 270 height 11
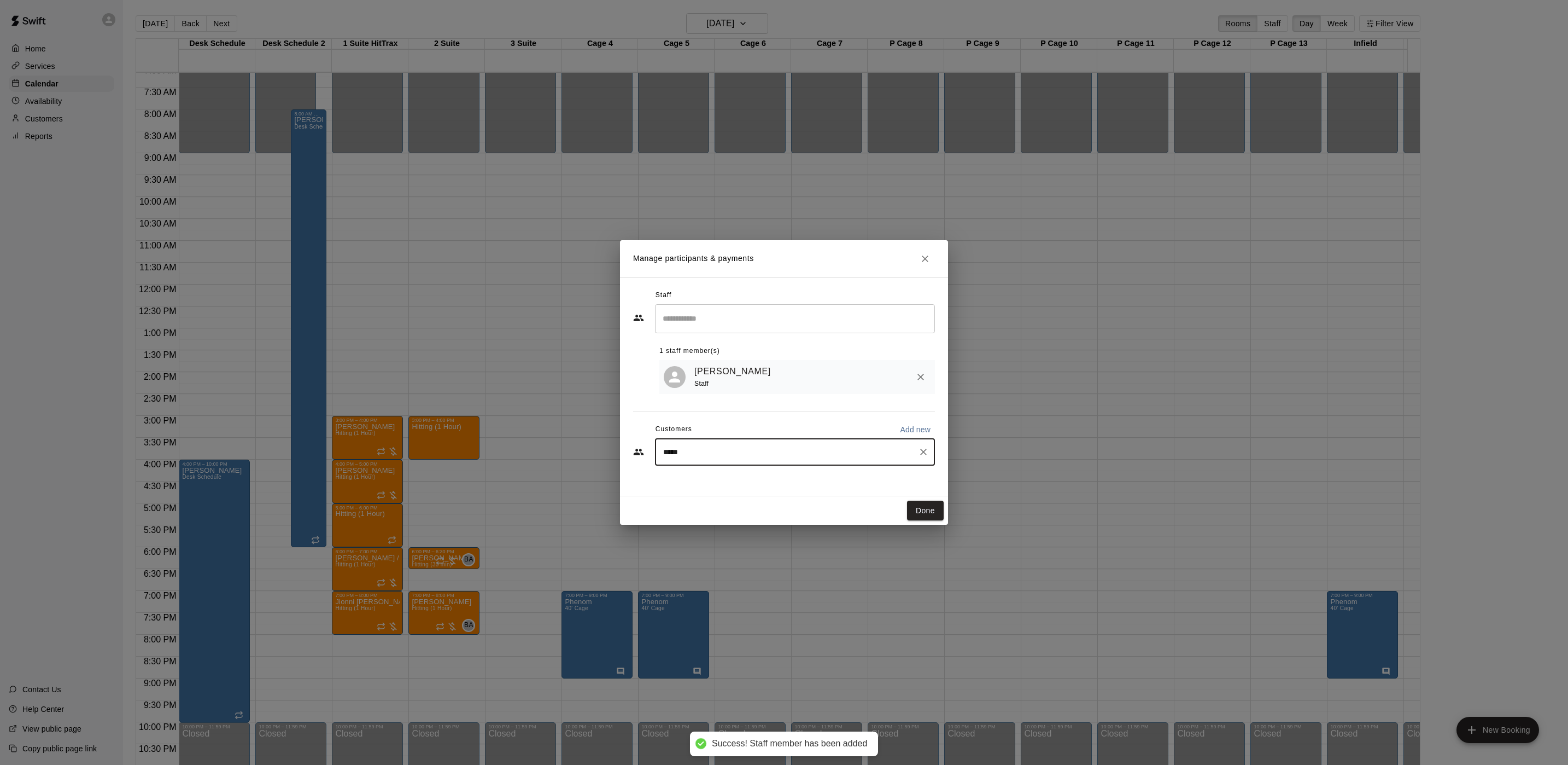
type input "******"
click at [773, 520] on div "[PERSON_NAME] [EMAIL_ADDRESS][DOMAIN_NAME]" at bounding box center [806, 520] width 240 height 24
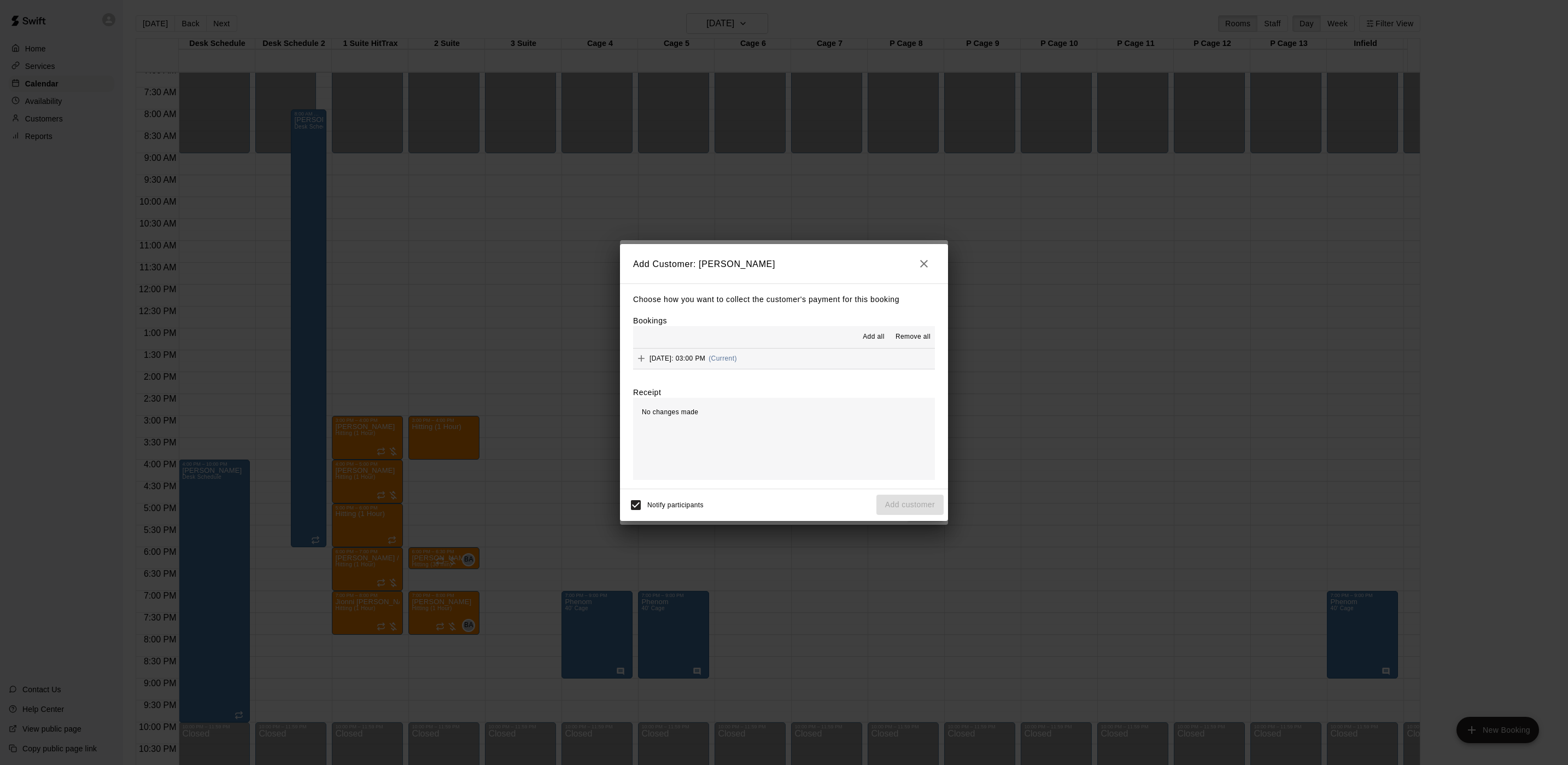
drag, startPoint x: 746, startPoint y: 483, endPoint x: 797, endPoint y: 471, distance: 52.4
click at [783, 370] on div "Choose how you want to collect the customer's payment for this booking Bookings…" at bounding box center [784, 386] width 328 height 205
click at [786, 365] on button "[DATE]: 03:00 PM (Current)" at bounding box center [784, 358] width 302 height 20
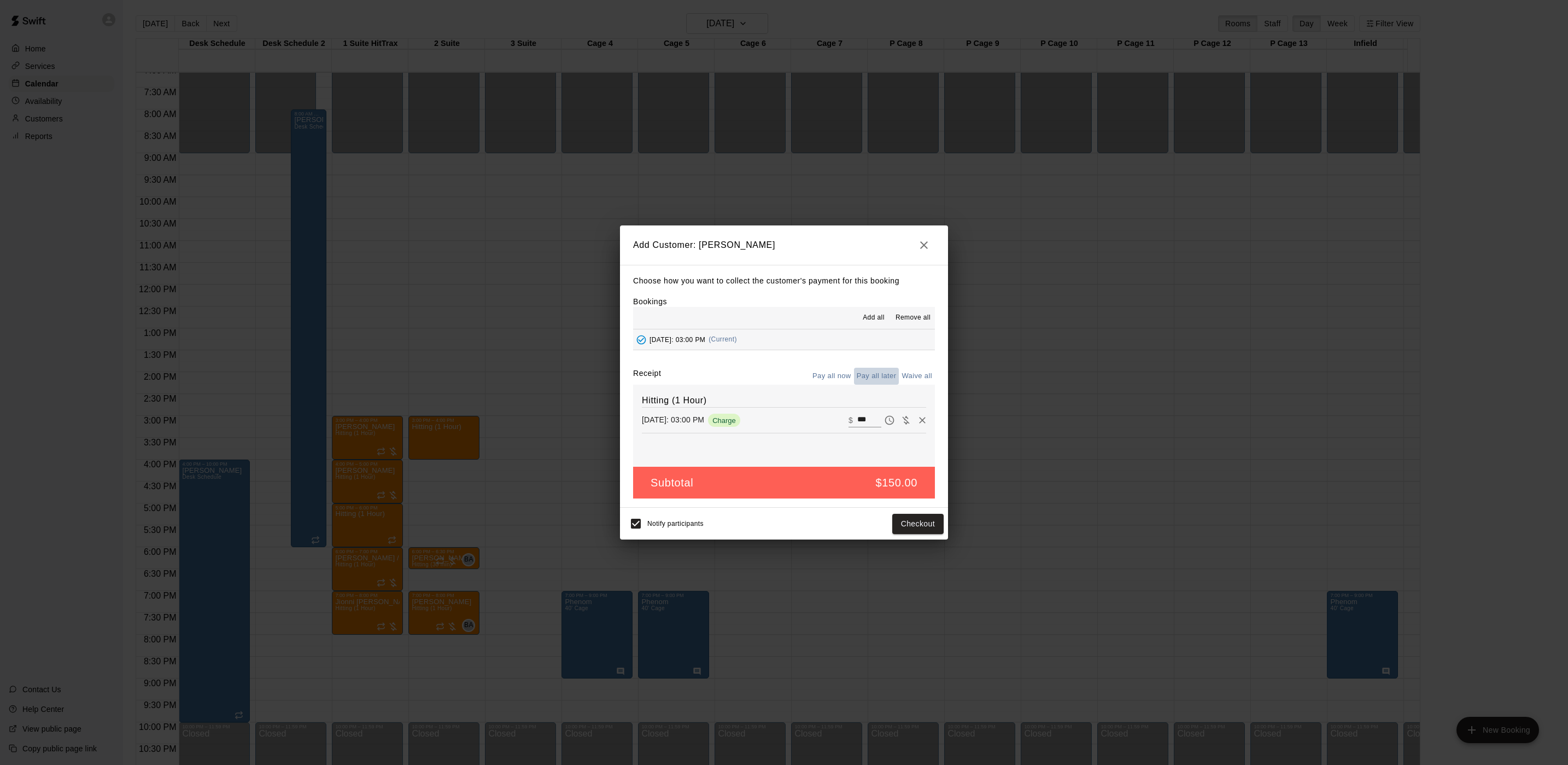
click at [867, 372] on button "Pay all later" at bounding box center [877, 376] width 46 height 17
click at [884, 527] on button "Add customer" at bounding box center [910, 523] width 67 height 20
